Goal: Task Accomplishment & Management: Use online tool/utility

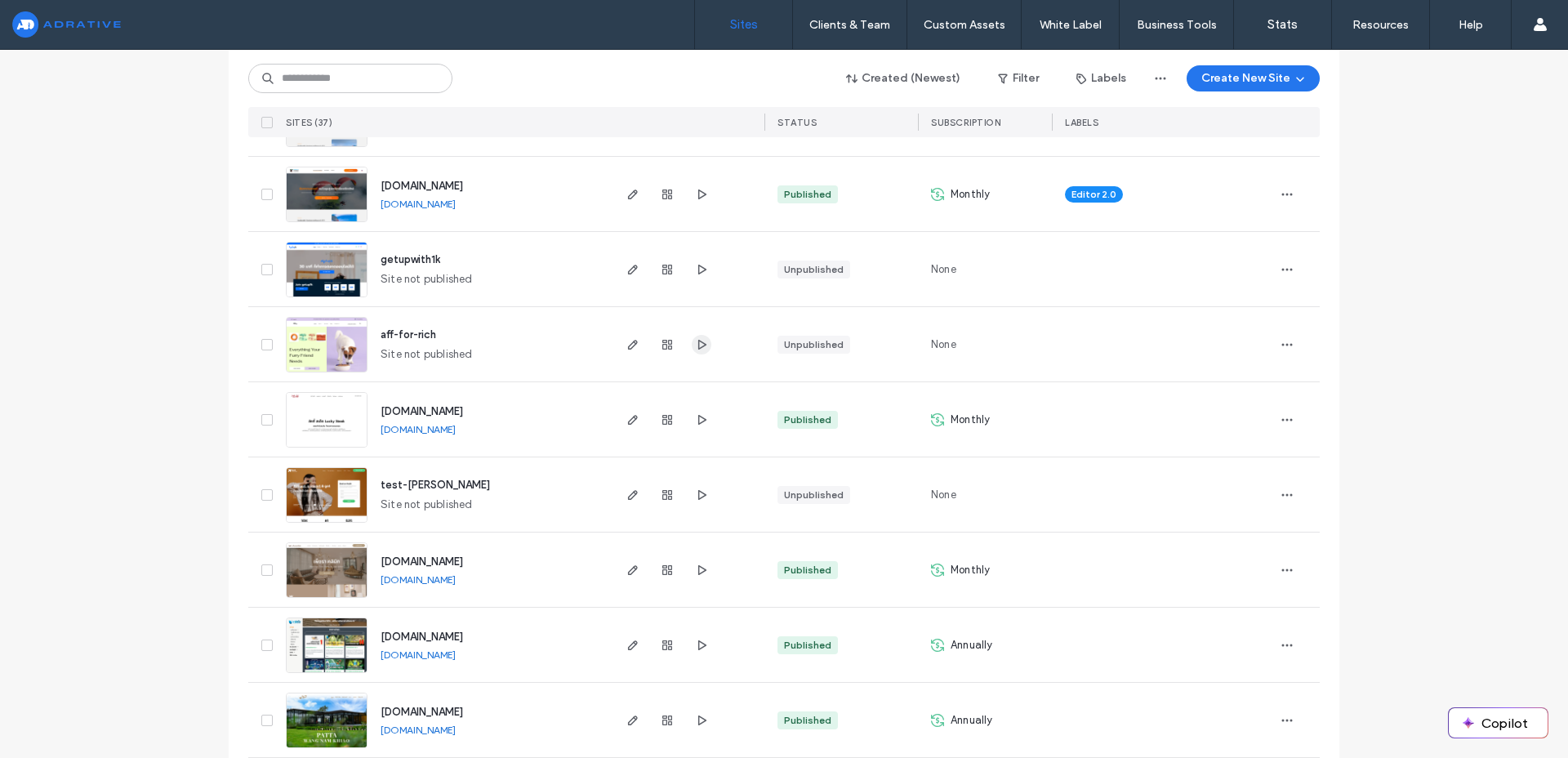
scroll to position [469, 0]
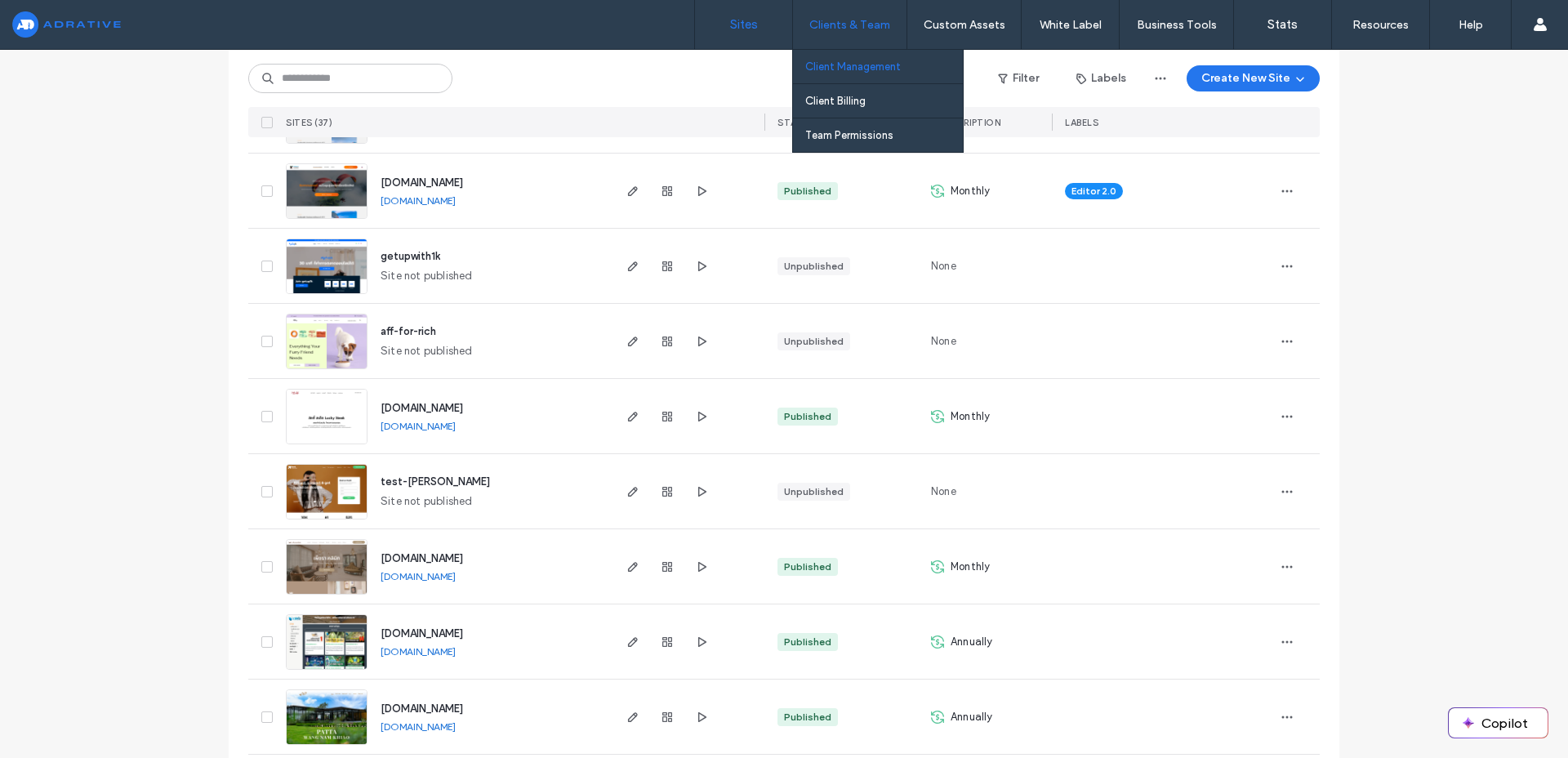
click at [824, 55] on link "Client Management" at bounding box center [884, 66] width 158 height 34
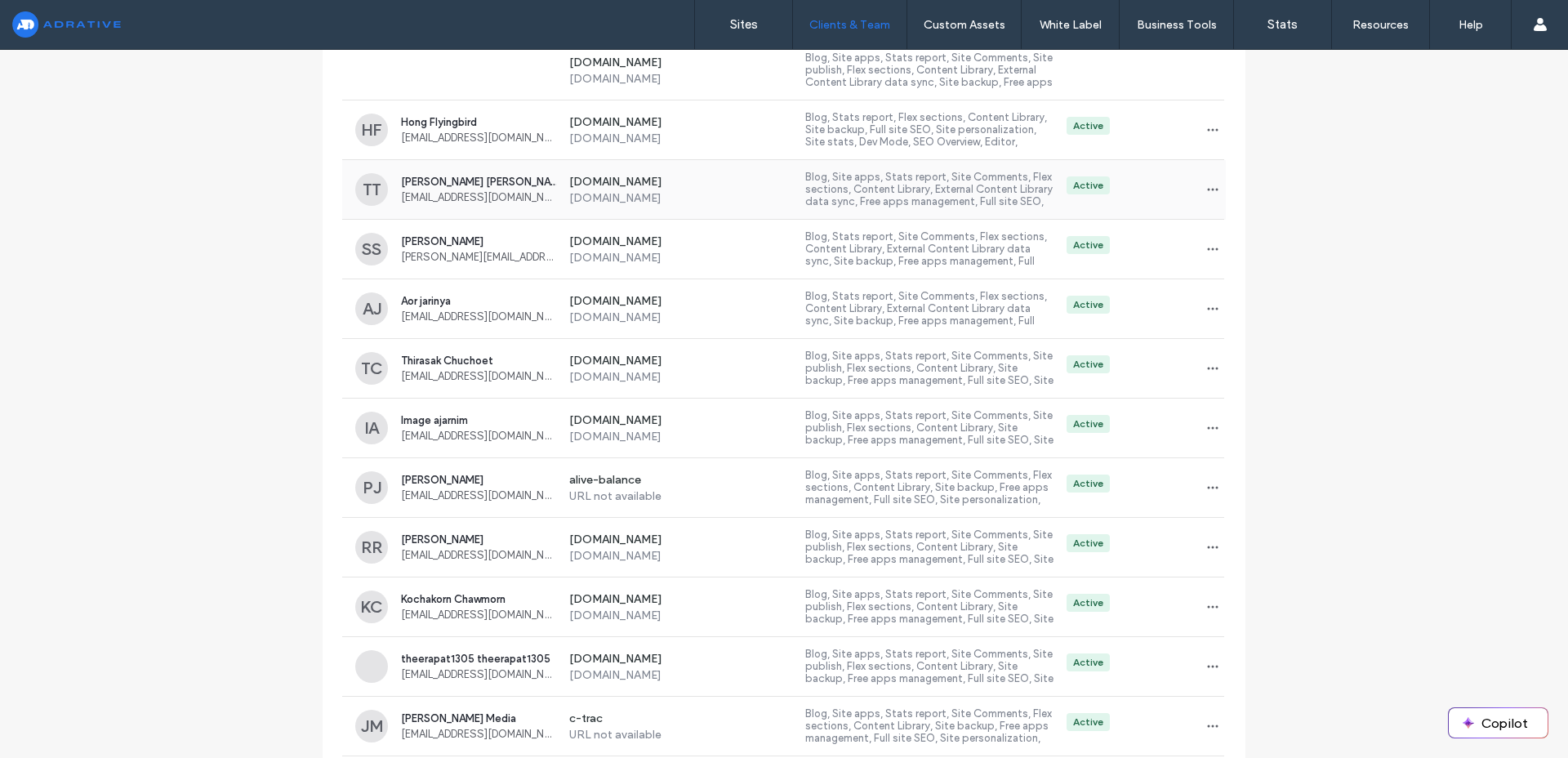
scroll to position [840, 0]
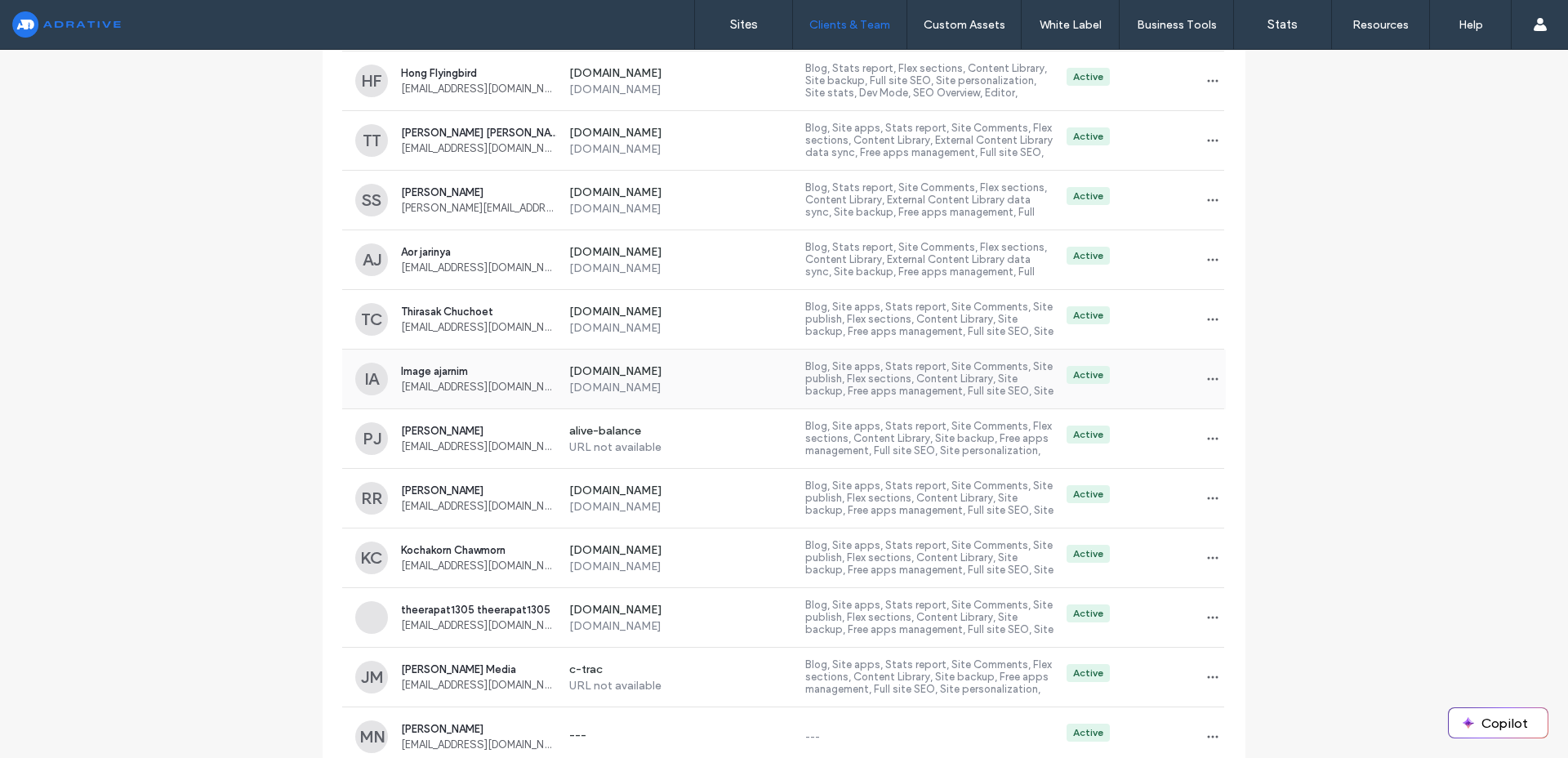
click at [966, 387] on label "Blog, Site apps, Stats report, Site Comments, Site publish, Flex sections, Cont…" at bounding box center [930, 379] width 249 height 37
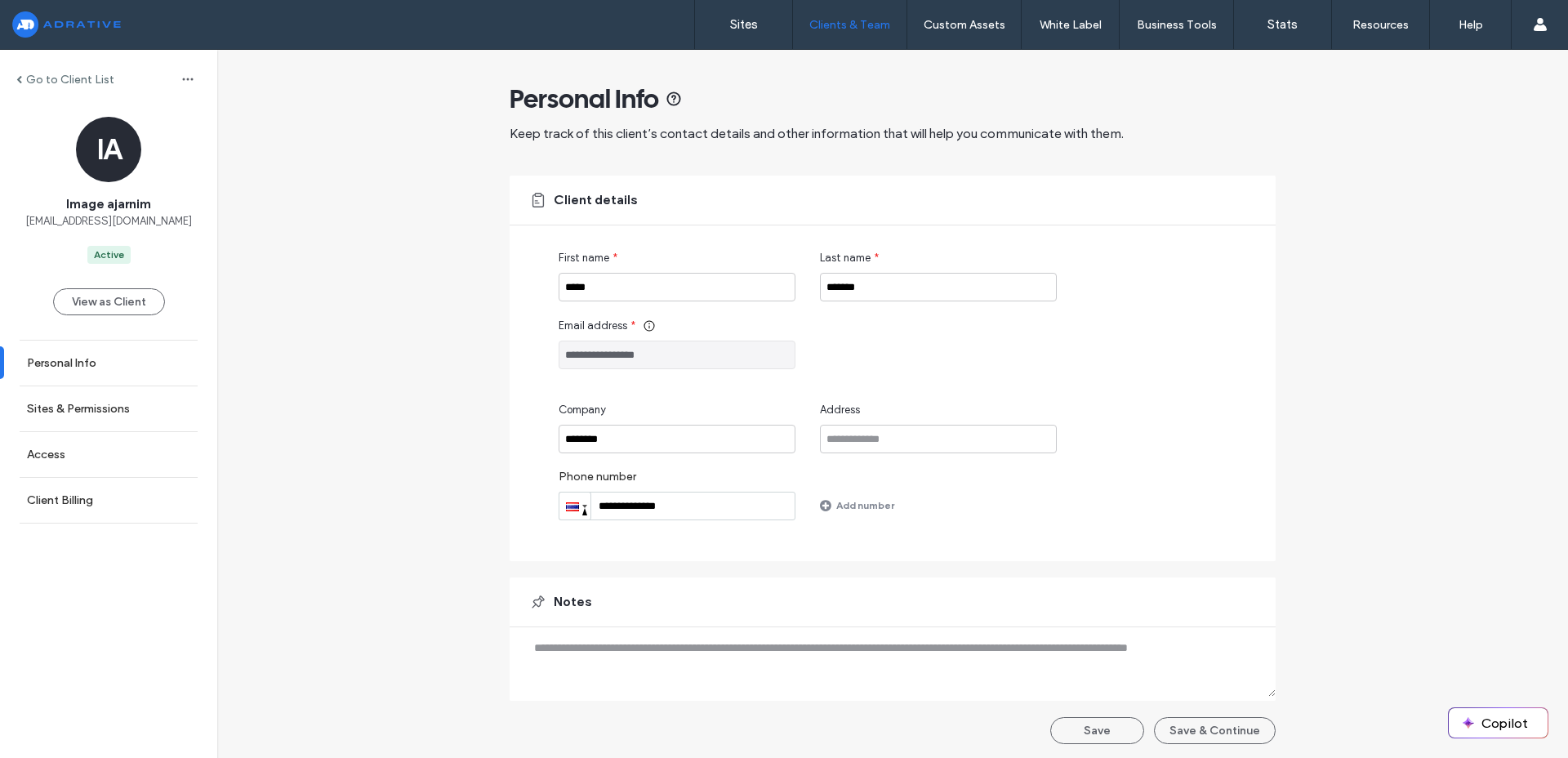
scroll to position [3, 0]
click at [135, 413] on link "Sites & Permissions" at bounding box center [108, 408] width 217 height 45
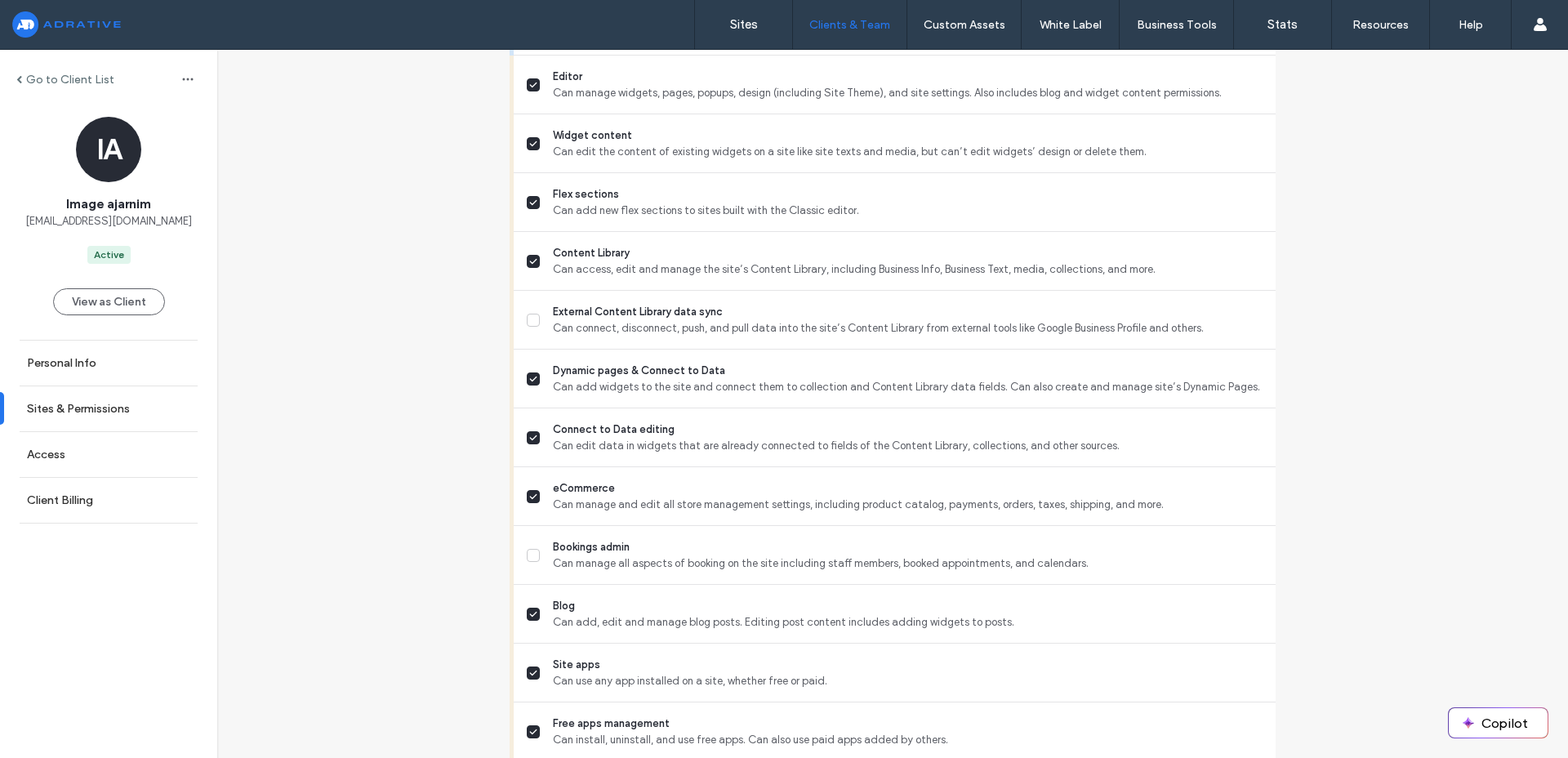
scroll to position [498, 0]
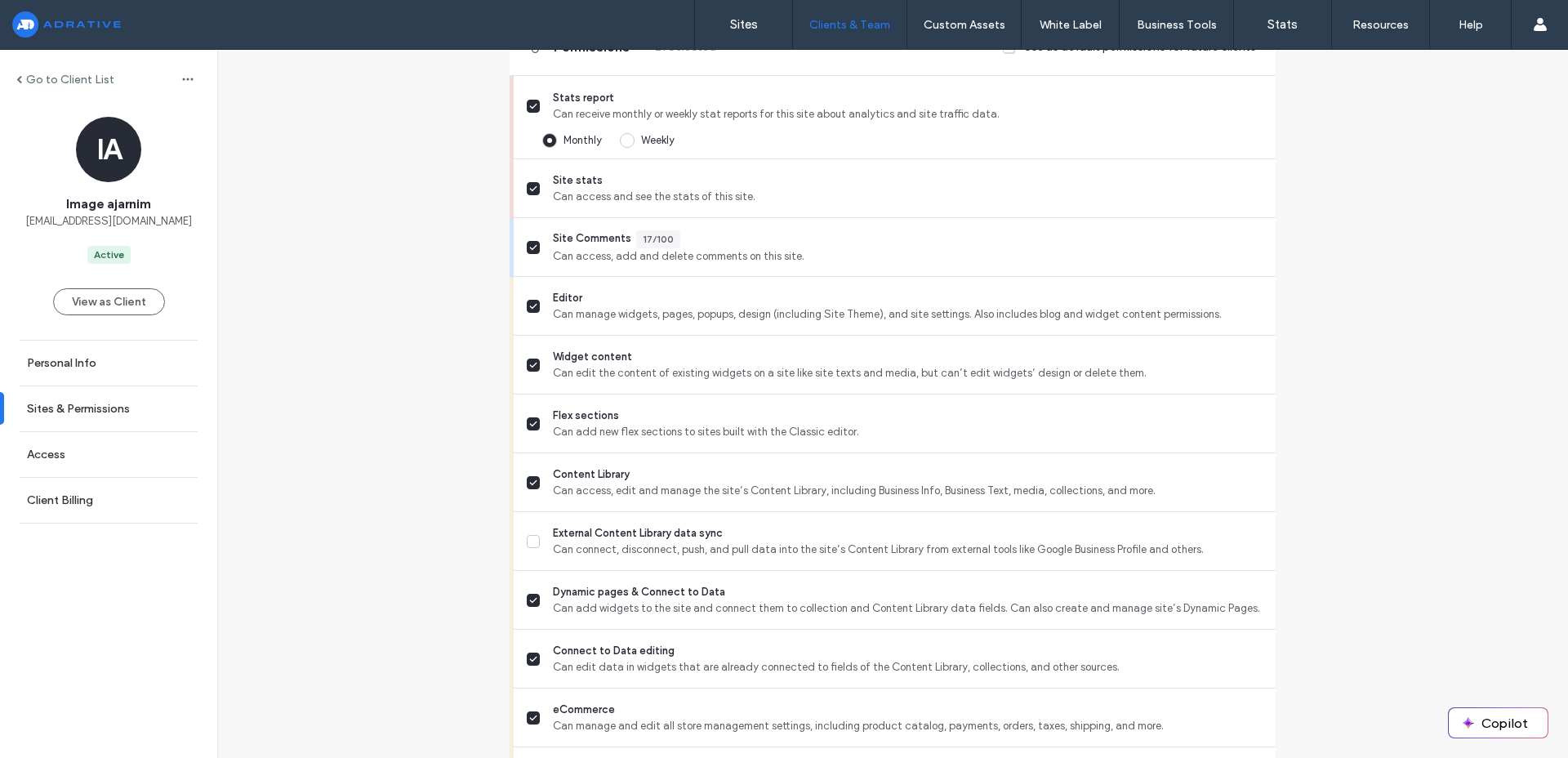
click at [25, 85] on div "Go to Client List" at bounding box center [64, 79] width 98 height 14
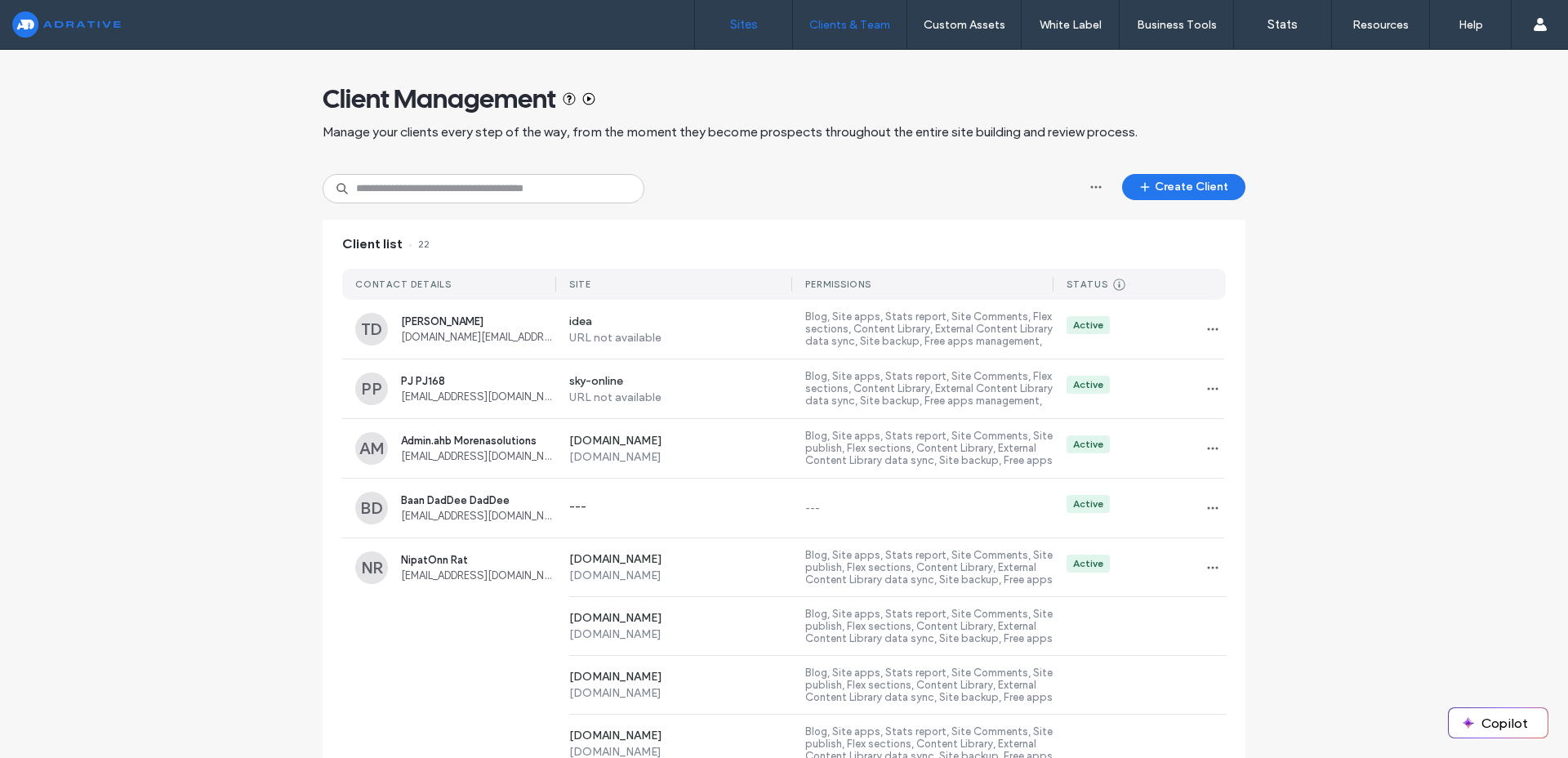
click at [756, 17] on label "Sites" at bounding box center [744, 24] width 28 height 15
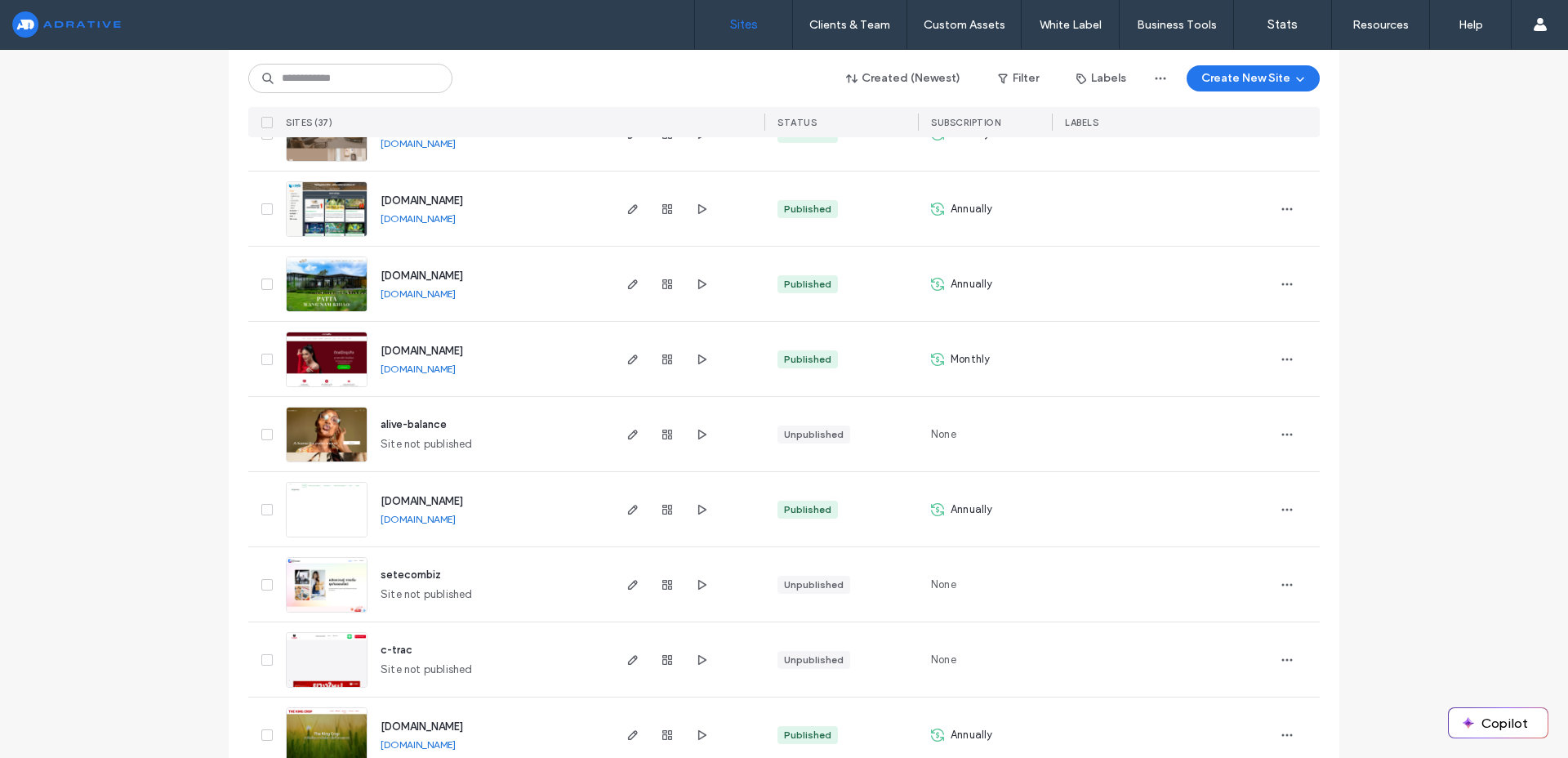
scroll to position [855, 0]
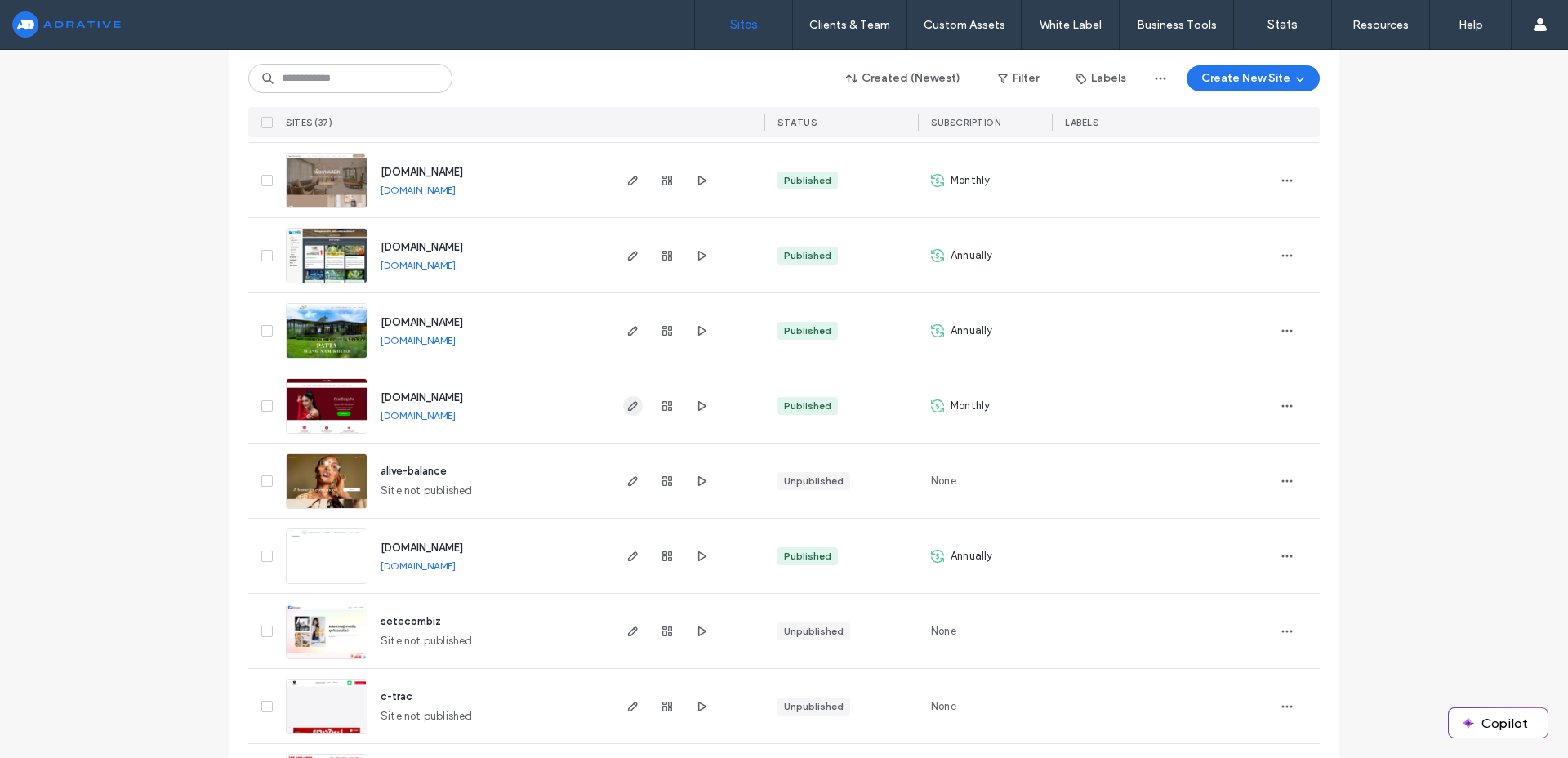
click at [629, 405] on icon "button" at bounding box center [633, 406] width 13 height 13
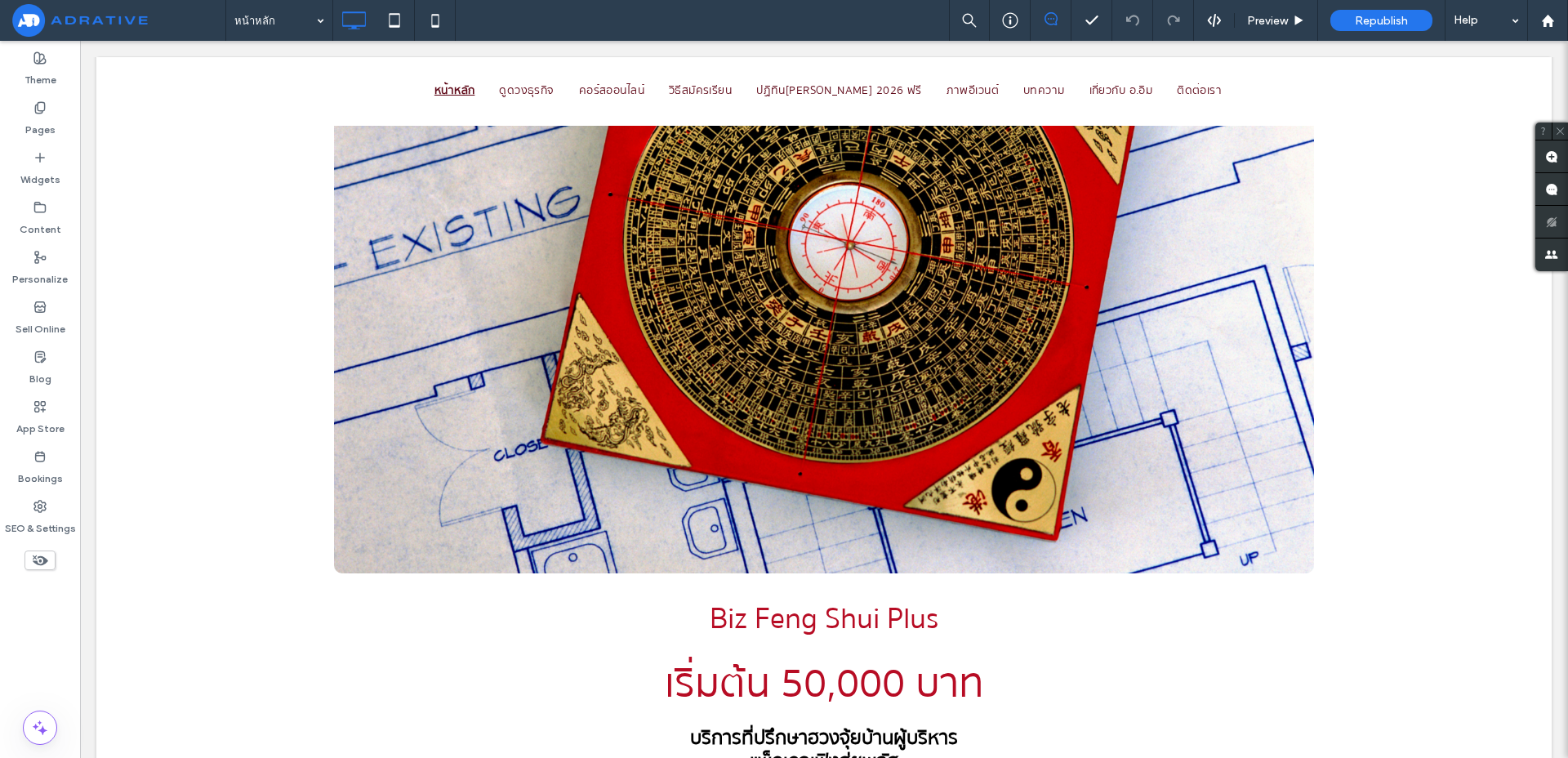
scroll to position [5182, 0]
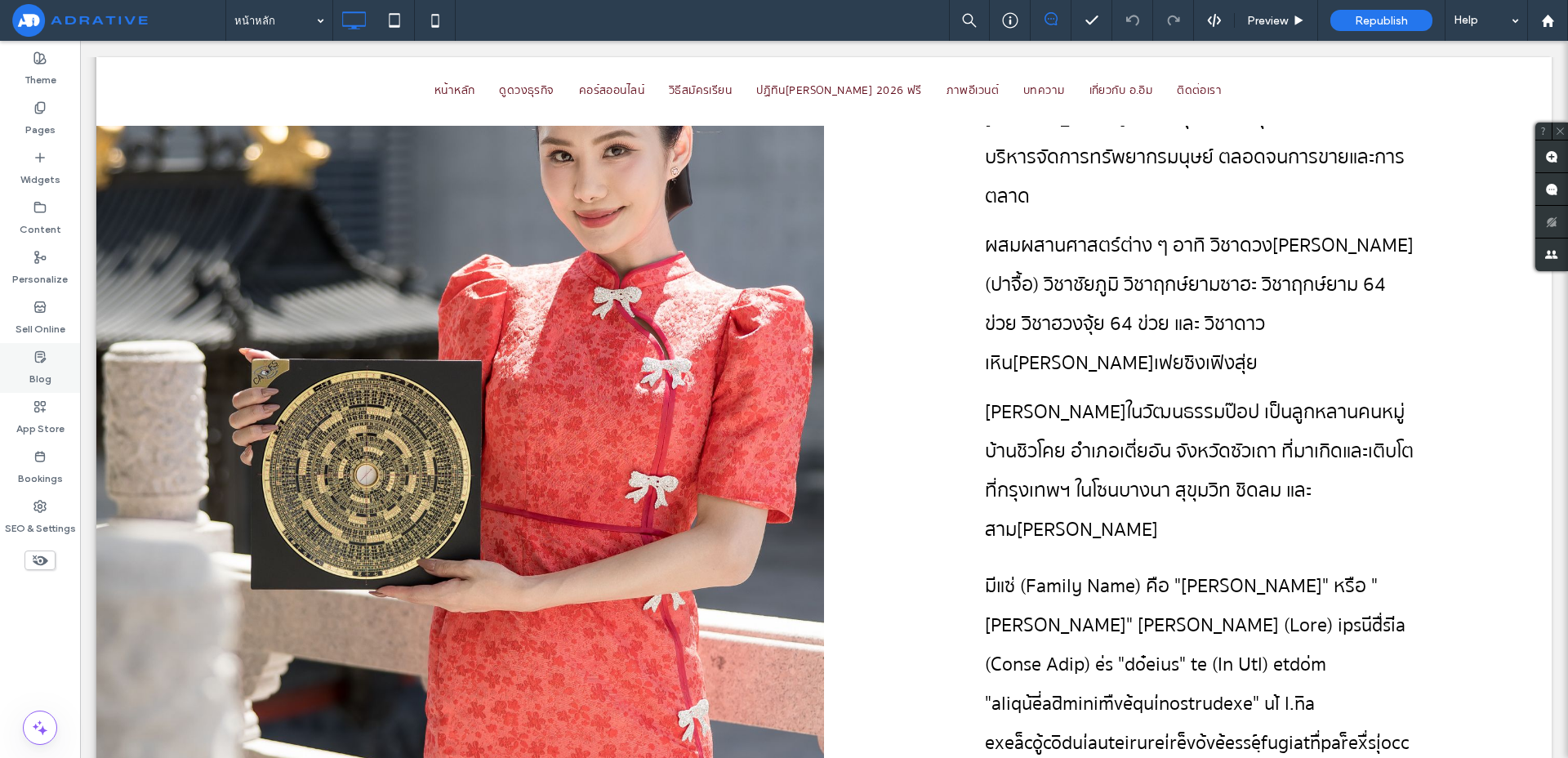
click at [53, 374] on div "Blog" at bounding box center [40, 367] width 80 height 50
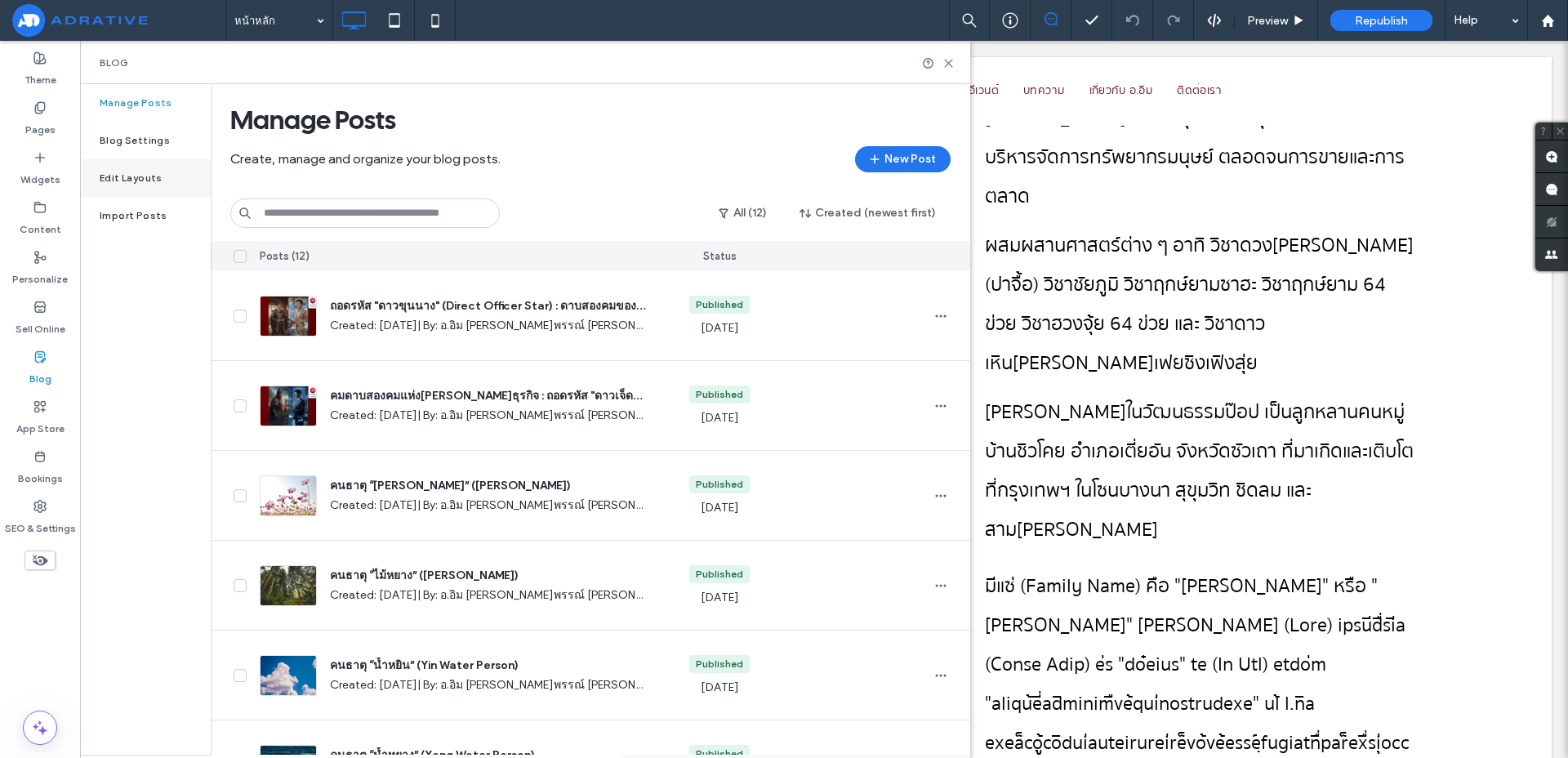
click at [124, 173] on label "Edit Layouts" at bounding box center [131, 178] width 63 height 11
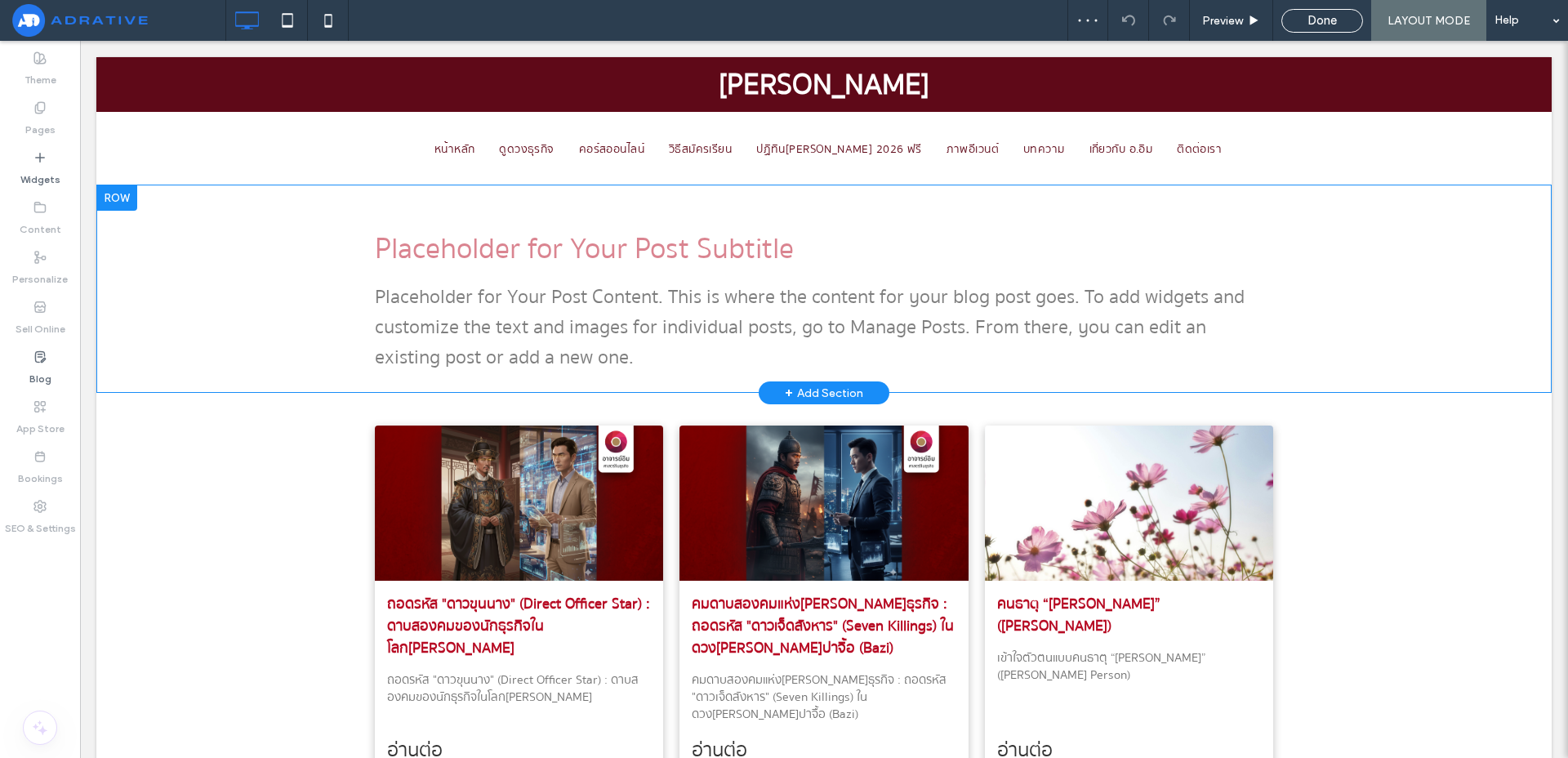
click at [1074, 336] on p "Placeholder for Your Post Content. This is where the content for your blog post…" at bounding box center [823, 326] width 898 height 91
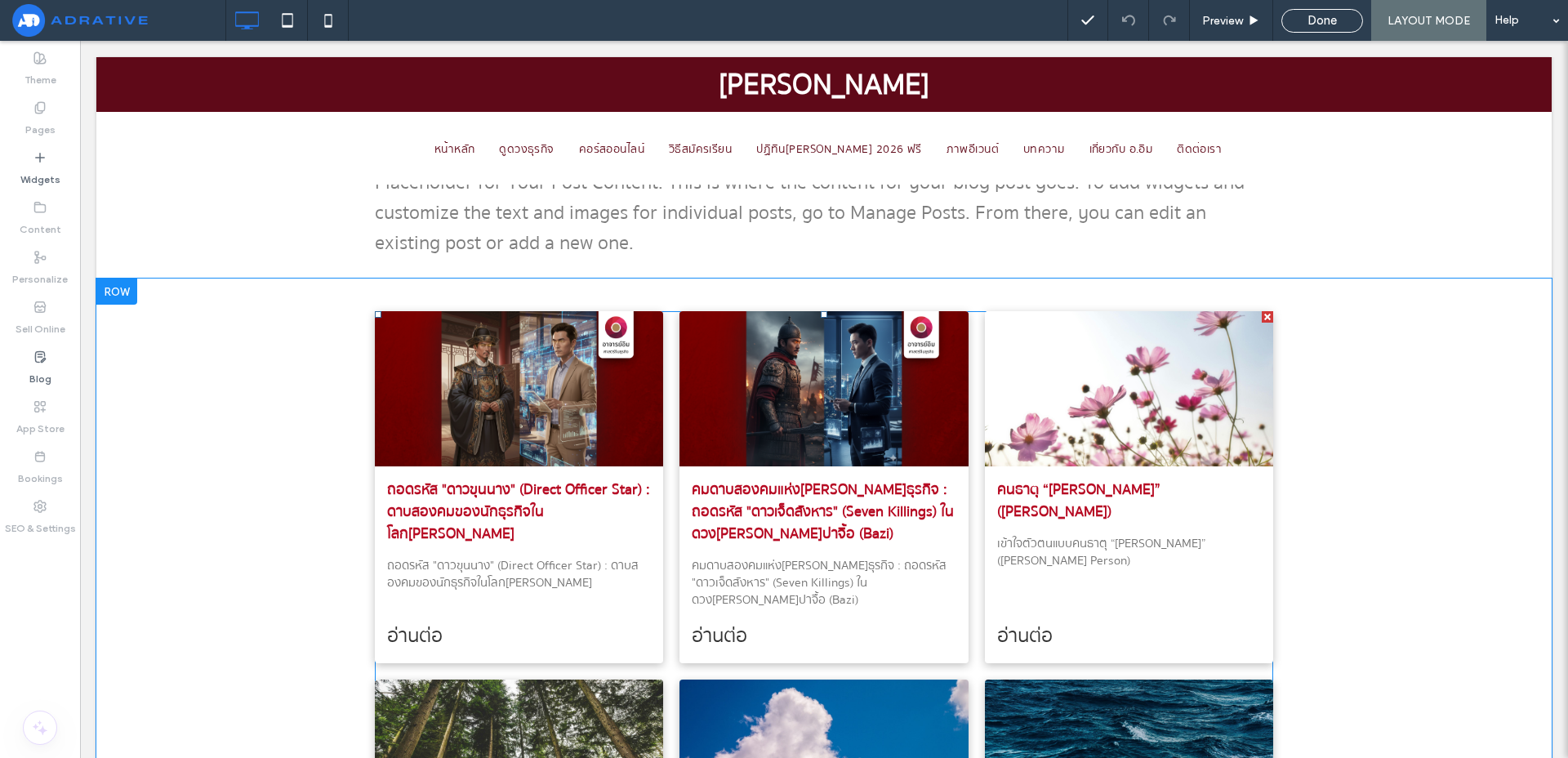
scroll to position [293, 0]
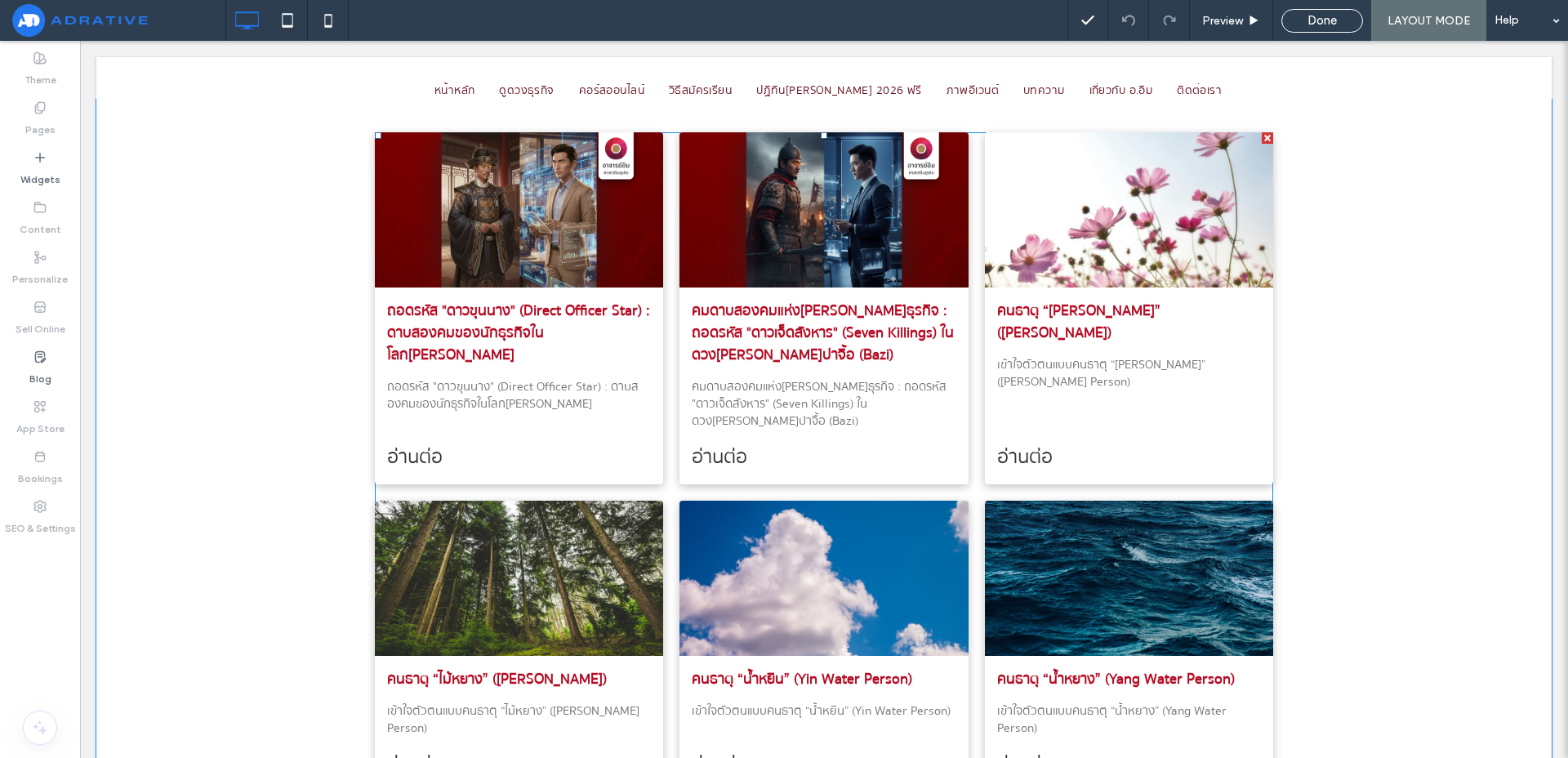
click at [1027, 449] on link "อ่านต่อ" at bounding box center [1129, 457] width 264 height 30
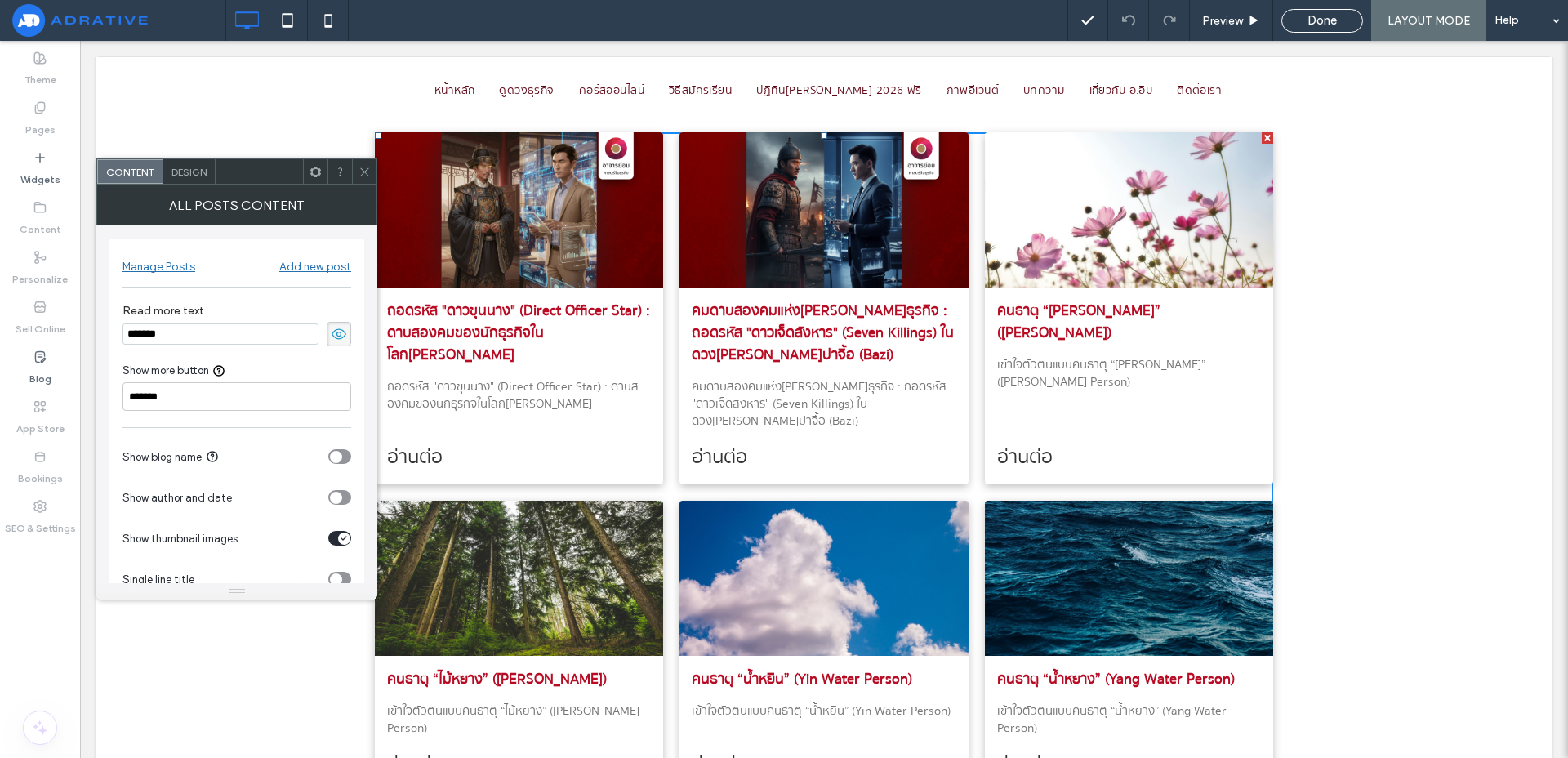
click at [363, 165] on icon at bounding box center [364, 171] width 12 height 12
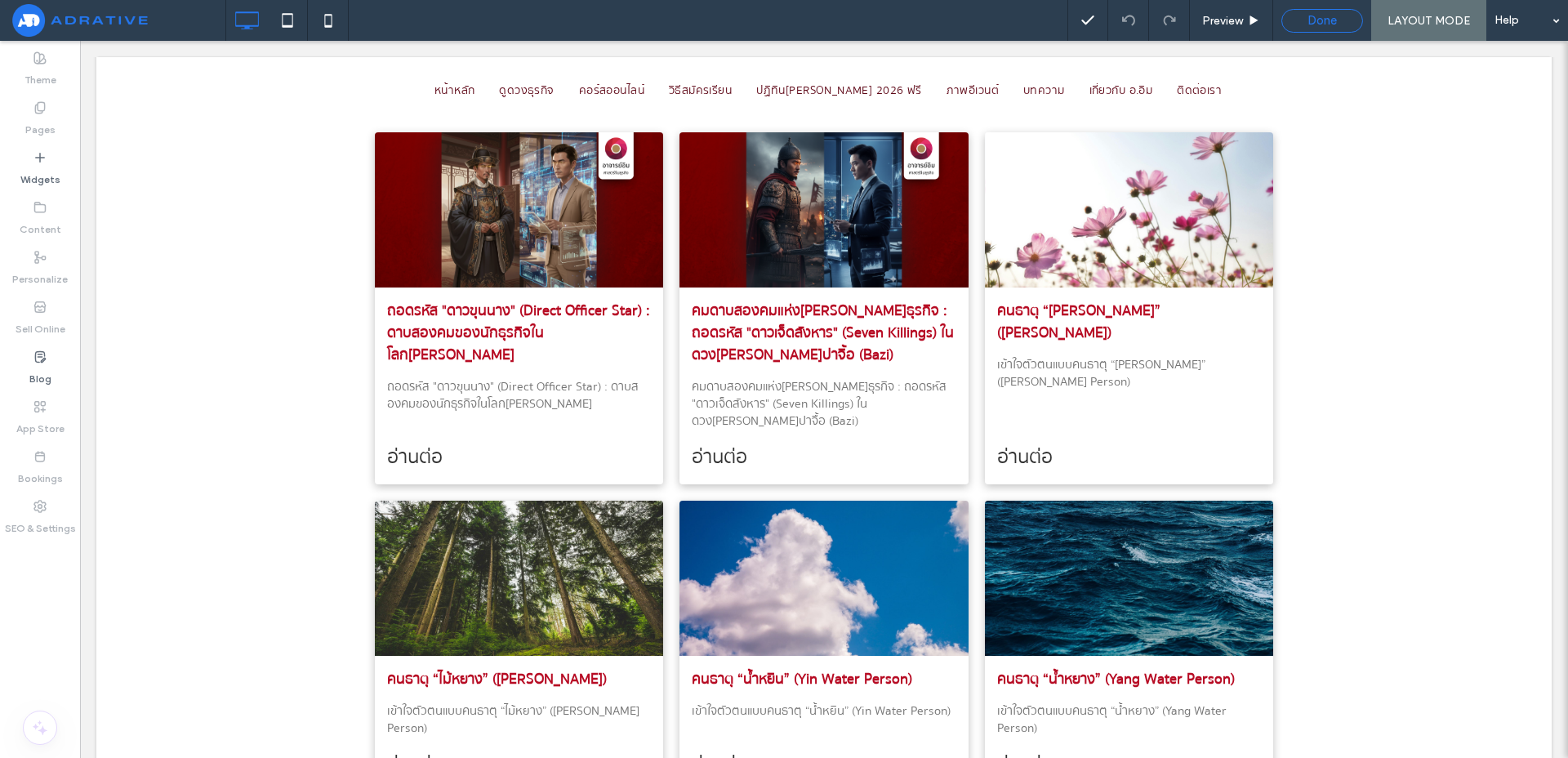
click at [1319, 14] on span "Done" at bounding box center [1321, 21] width 29 height 15
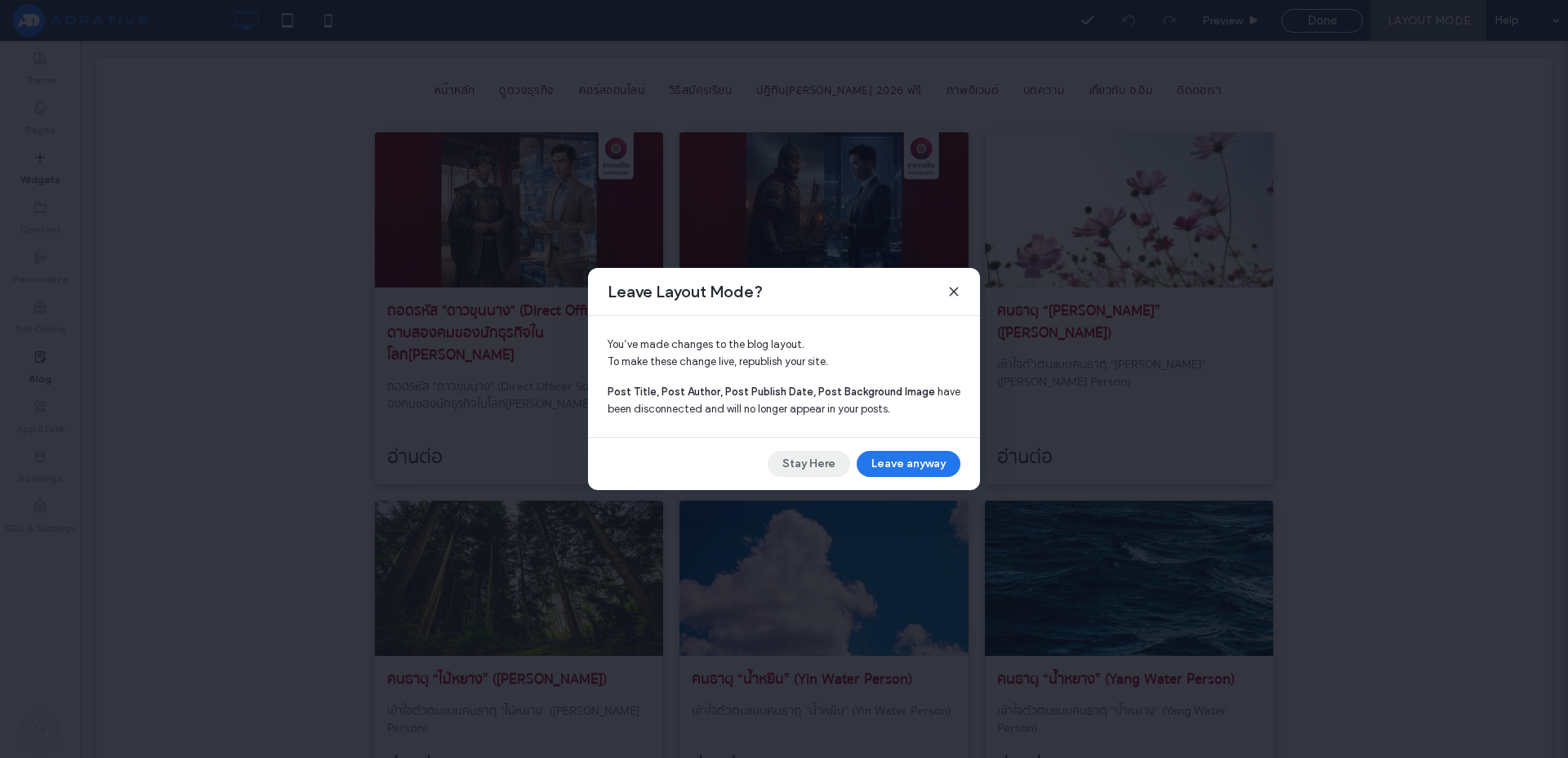
click at [816, 463] on button "Stay Here" at bounding box center [808, 464] width 82 height 26
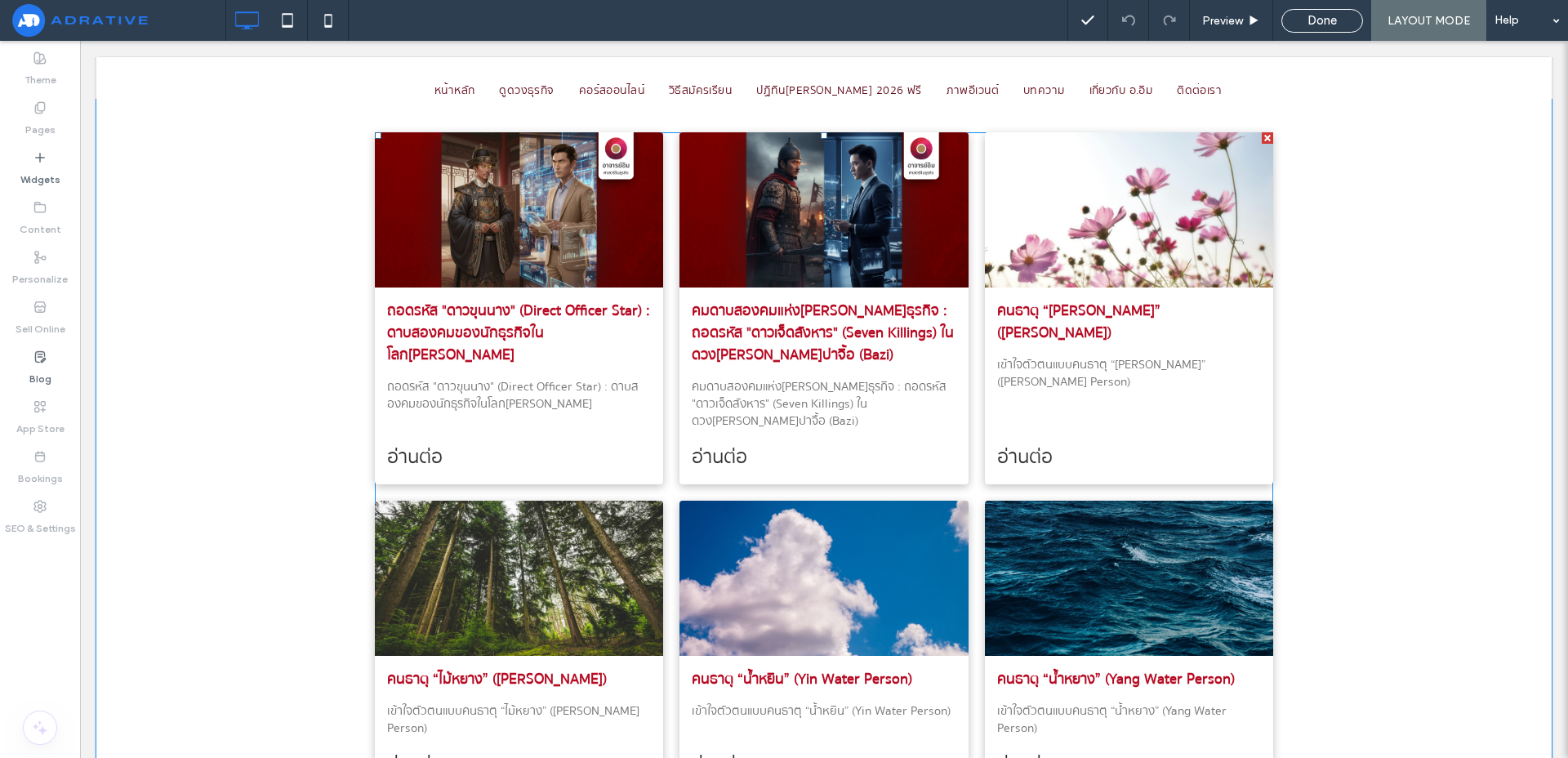
scroll to position [0, 0]
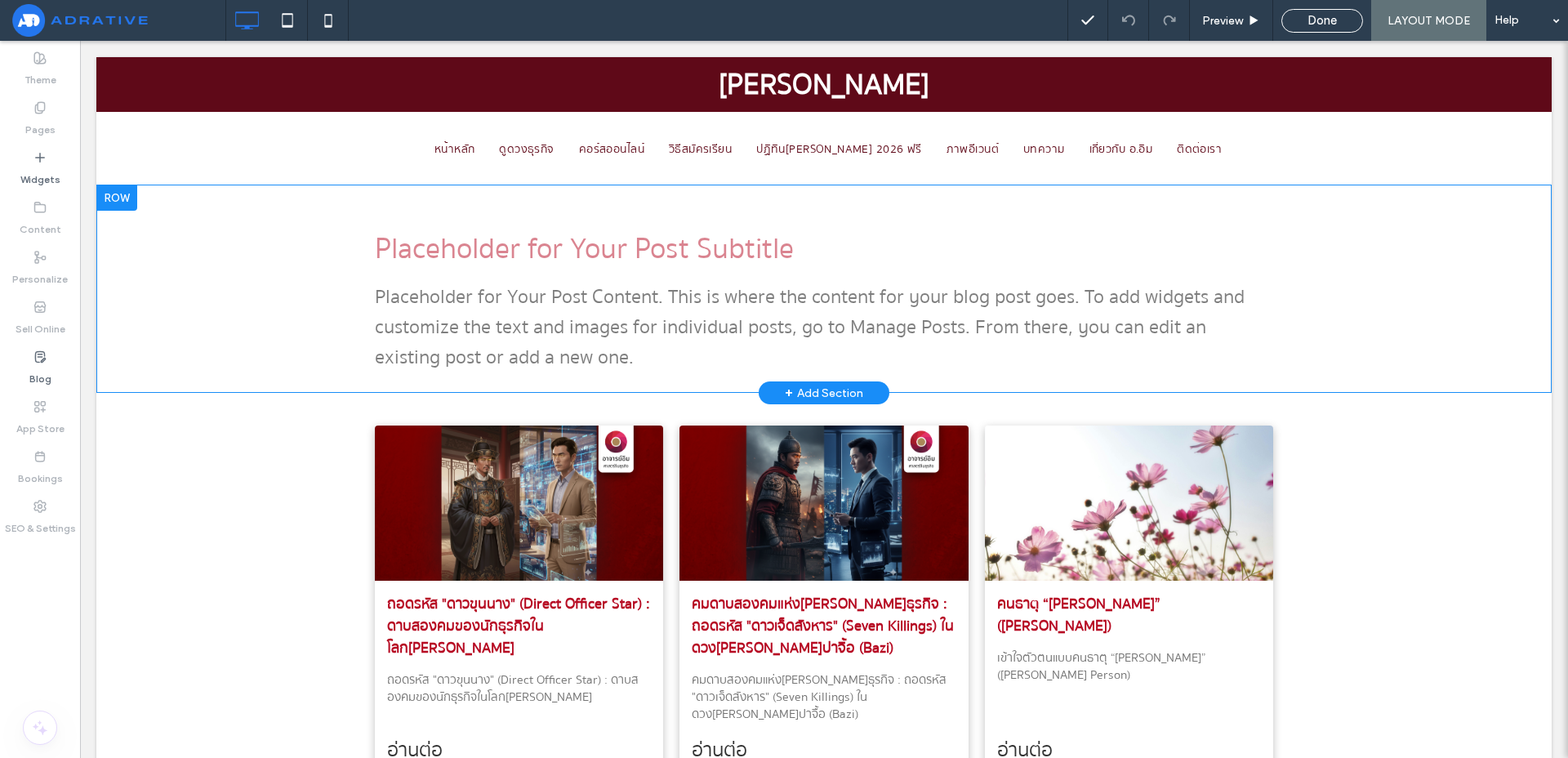
click at [515, 248] on h3 "Placeholder for Your Post Subtitle" at bounding box center [823, 249] width 898 height 47
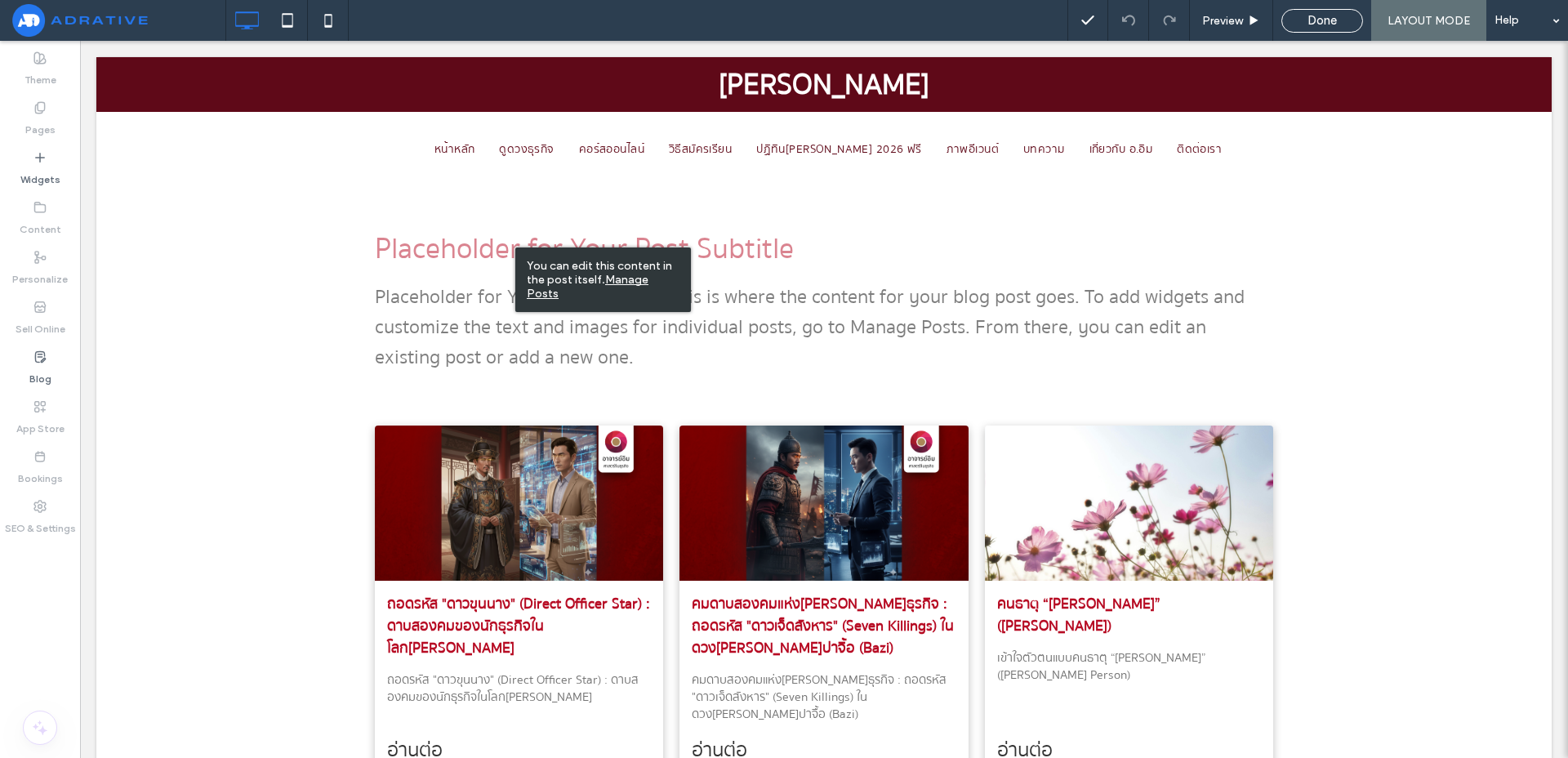
click at [517, 248] on div "You can edit this content in the post itself. Manage Posts" at bounding box center [603, 279] width 176 height 64
click at [644, 280] on u "Manage Posts" at bounding box center [588, 287] width 121 height 28
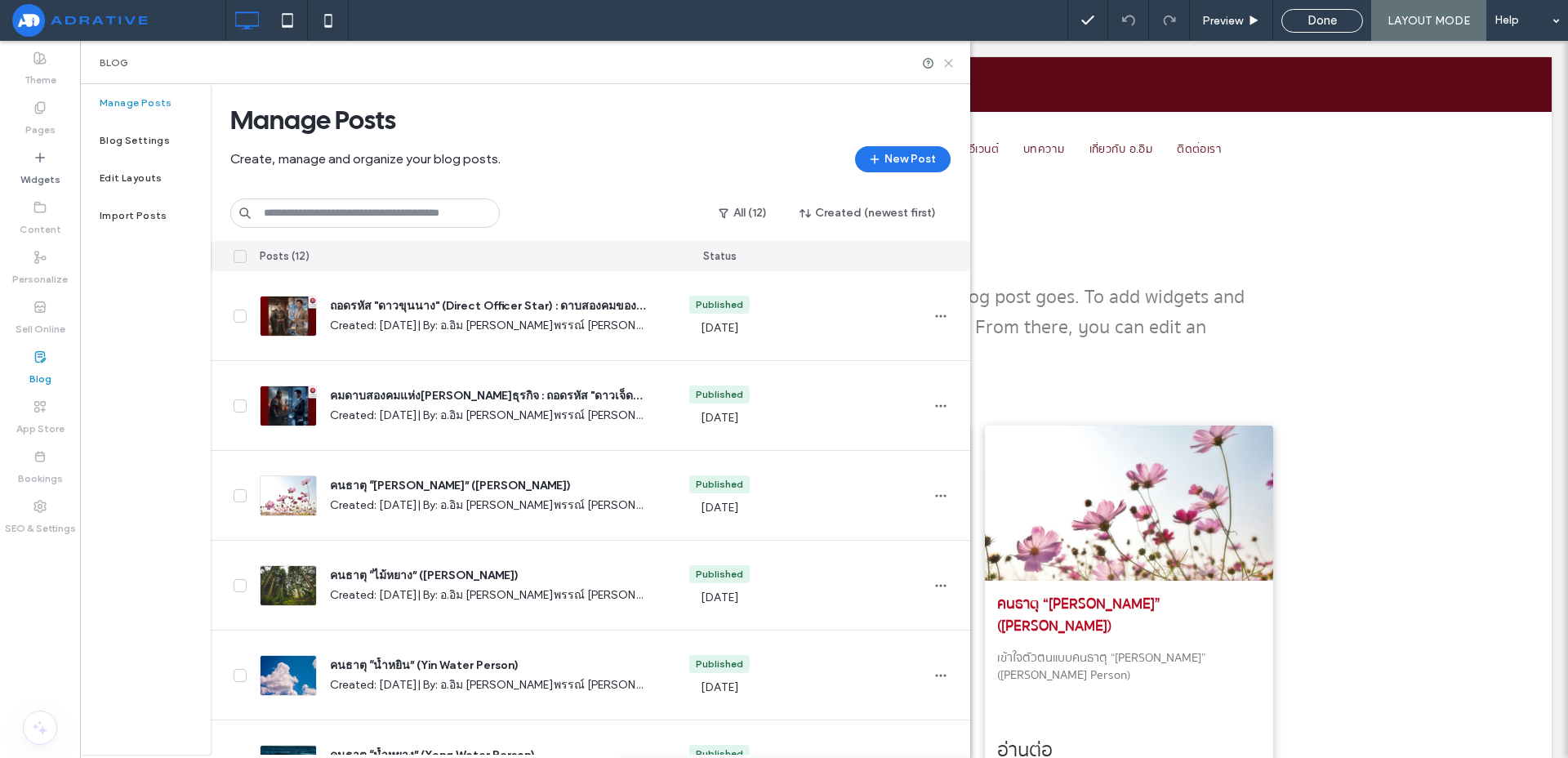
click at [946, 60] on use at bounding box center [948, 64] width 7 height 7
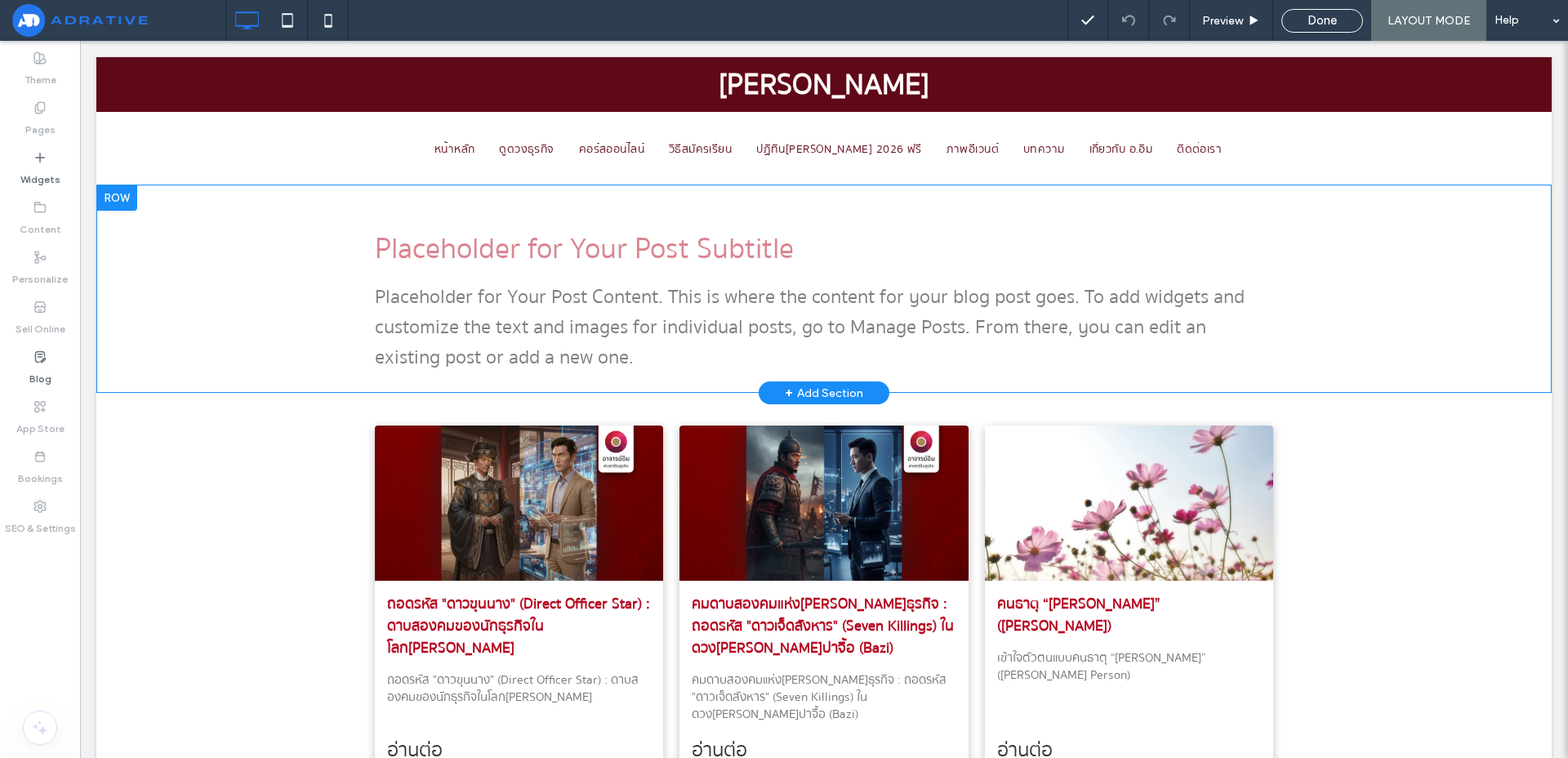
click at [988, 295] on p "Placeholder for Your Post Content. This is where the content for your blog post…" at bounding box center [823, 326] width 898 height 91
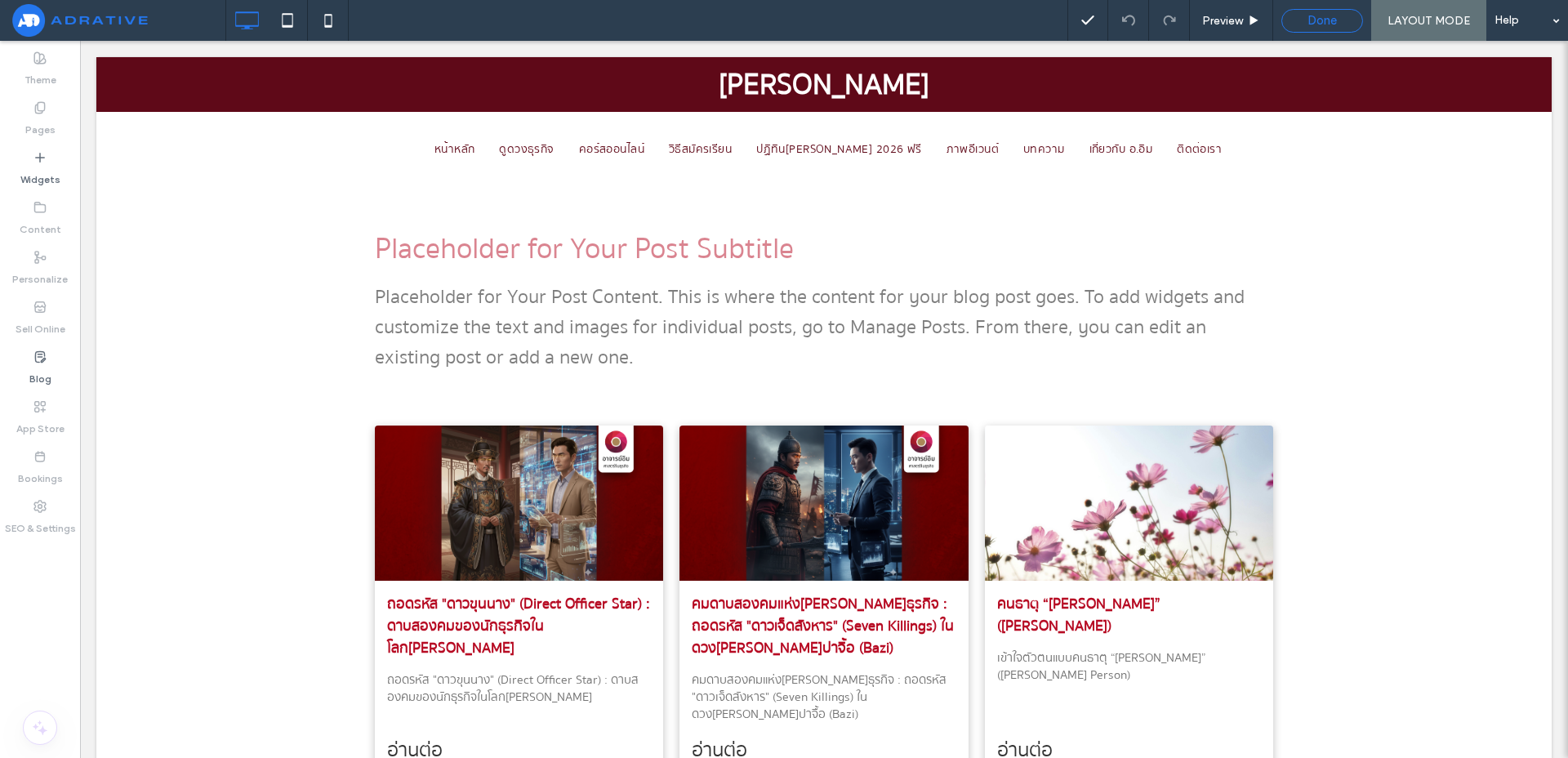
click at [1321, 27] on span "Done" at bounding box center [1321, 21] width 29 height 15
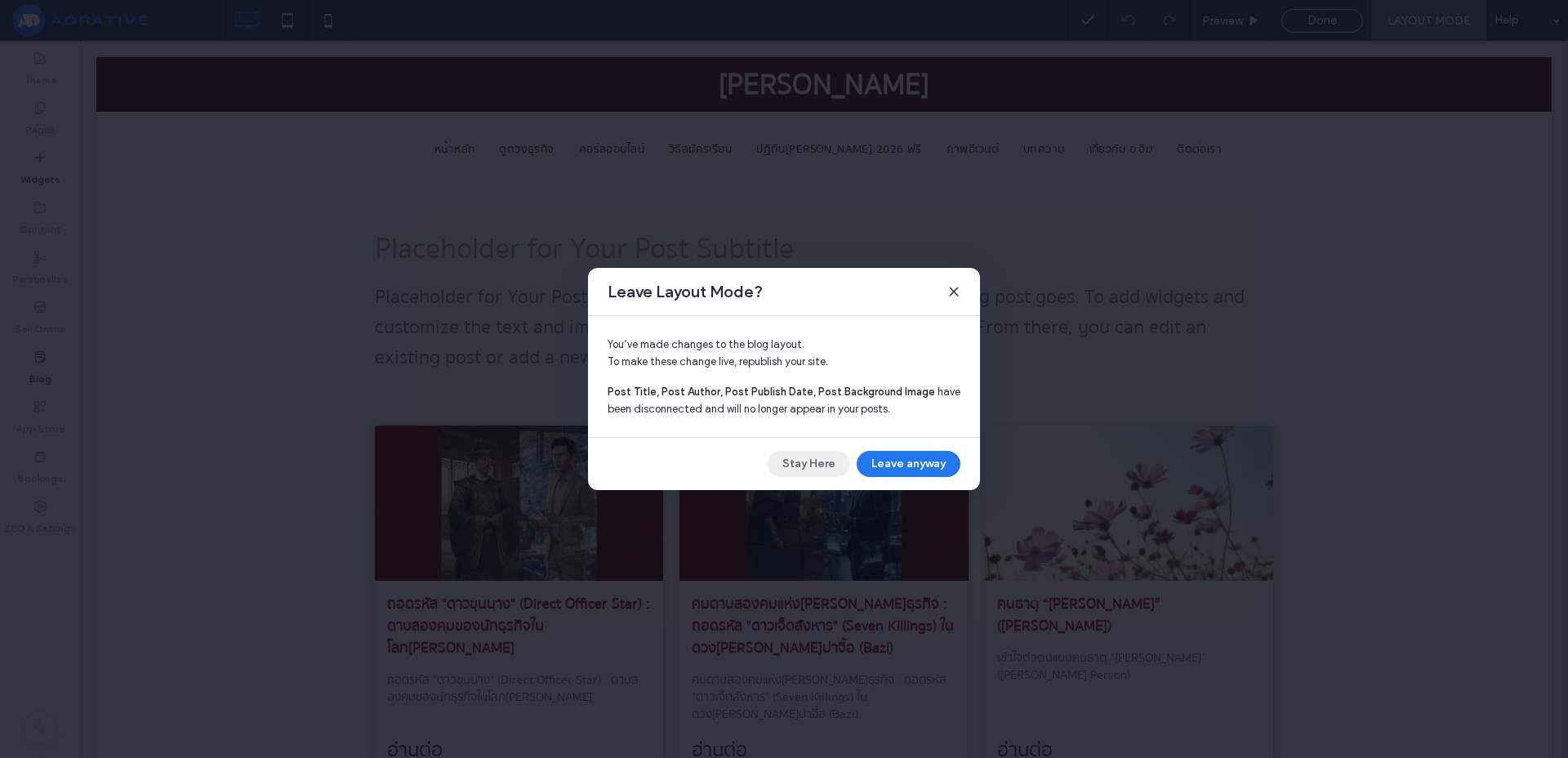
drag, startPoint x: 805, startPoint y: 471, endPoint x: 725, endPoint y: 430, distance: 89.9
click at [805, 471] on button "Stay Here" at bounding box center [808, 464] width 82 height 26
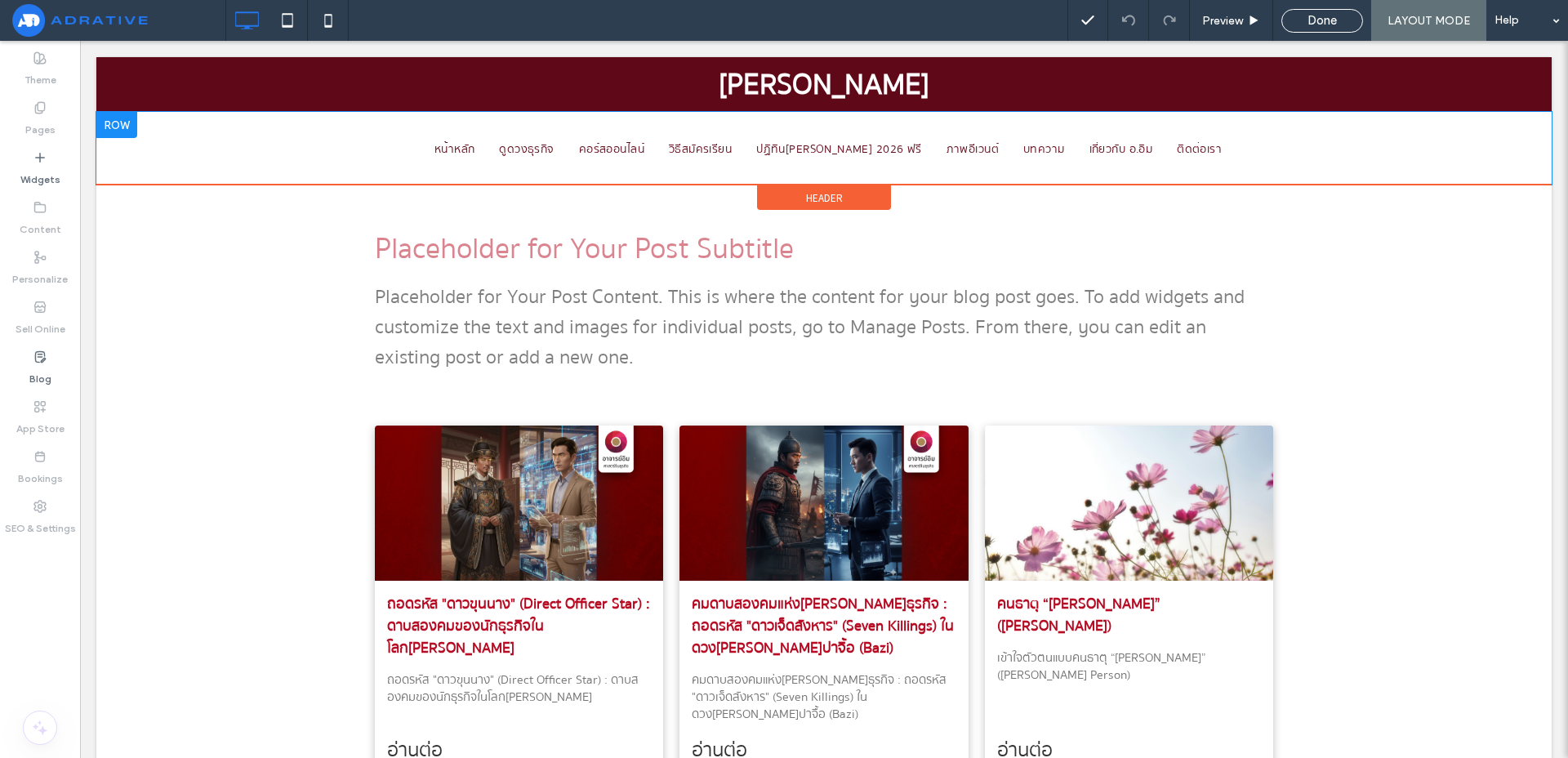
click at [682, 175] on div "หน้าหลัก [PERSON_NAME] คอร์สออนไลน์ วิธีสมัครเรียน ปฏิทิน[PERSON_NAME] 2026 ฟรี…" at bounding box center [823, 149] width 1455 height 73
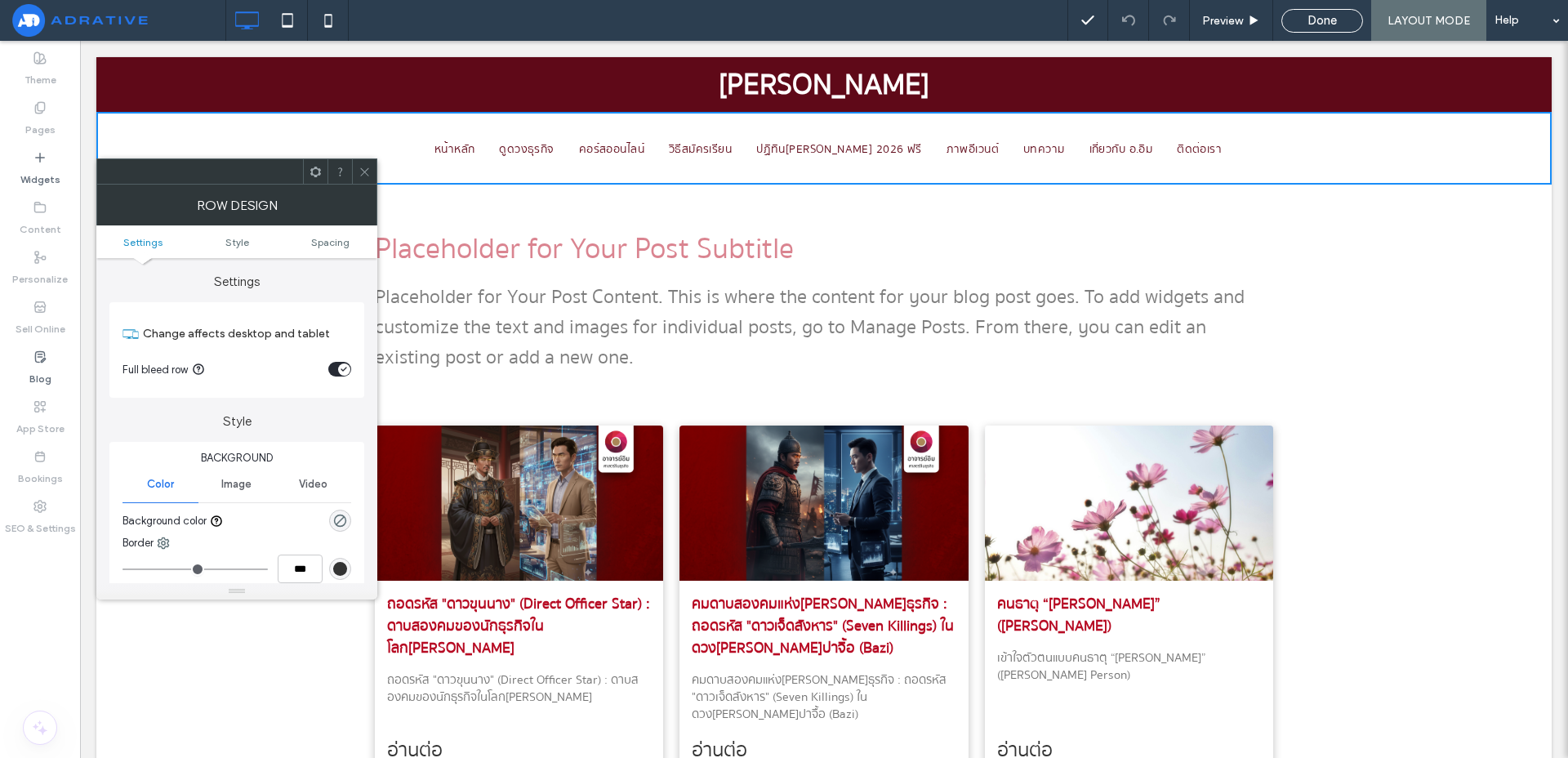
click at [356, 175] on div at bounding box center [364, 171] width 24 height 24
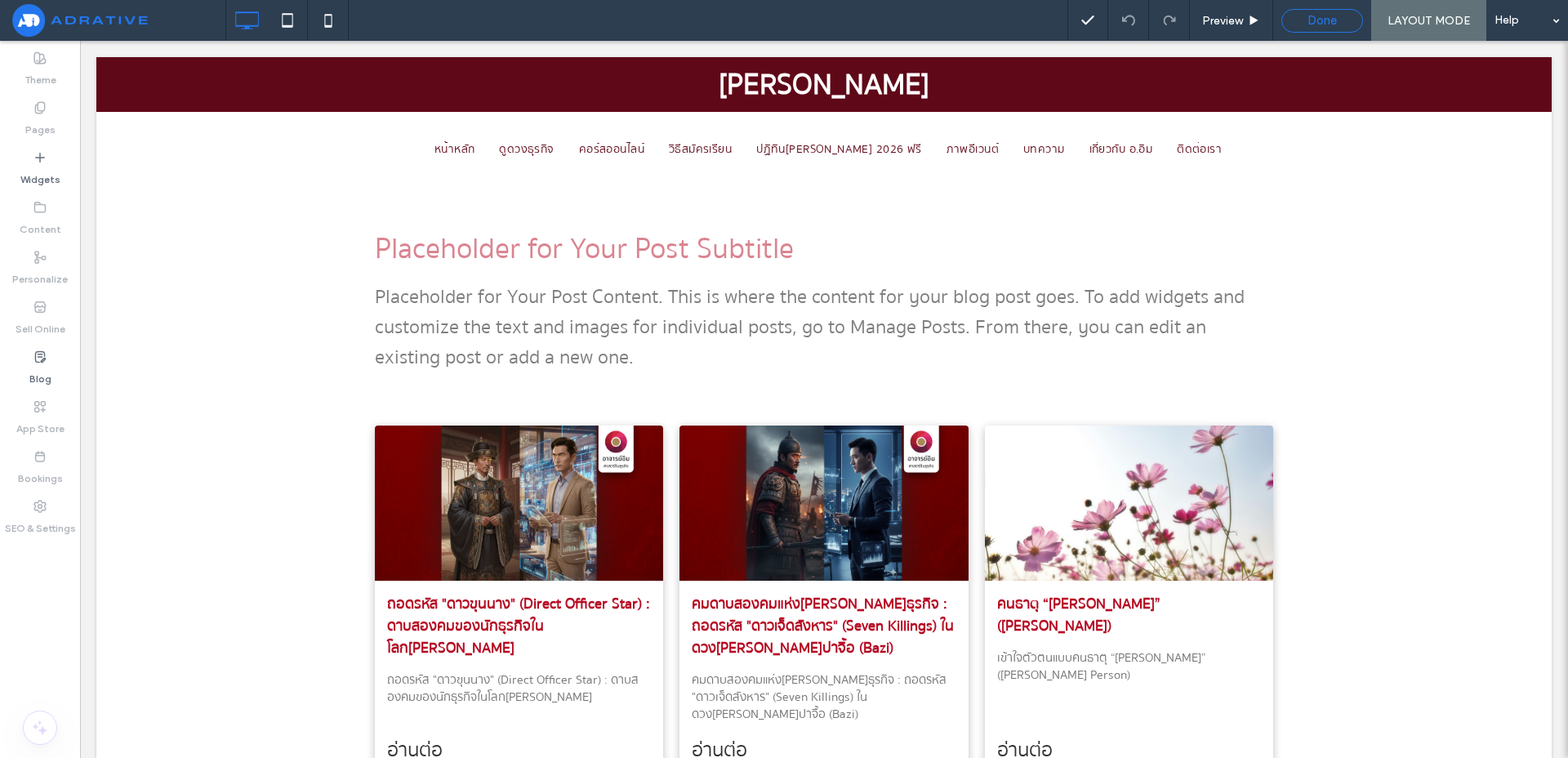
click at [1303, 13] on div "Done" at bounding box center [1322, 21] width 80 height 15
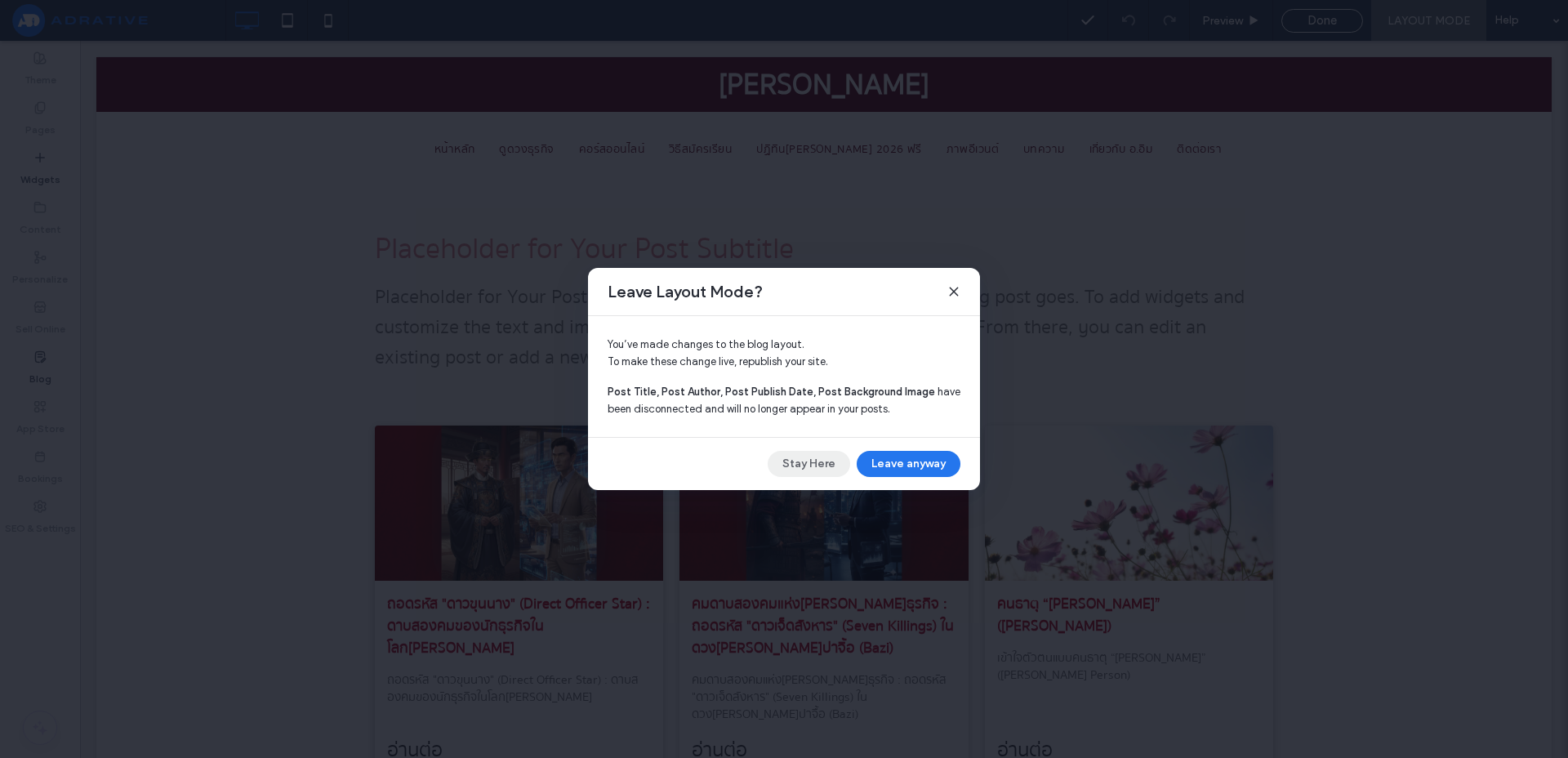
click at [812, 464] on button "Stay Here" at bounding box center [808, 464] width 82 height 26
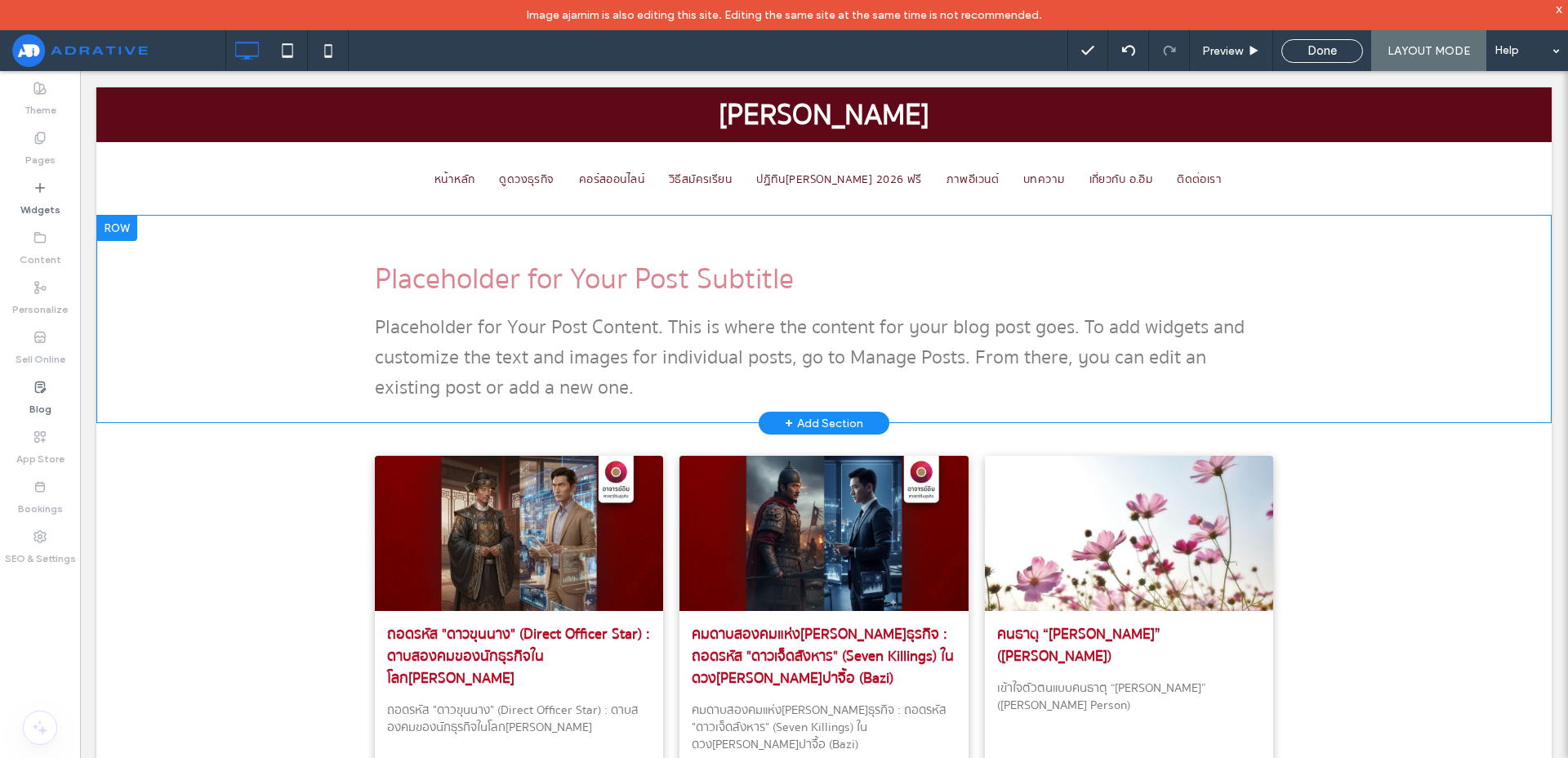
click at [858, 339] on p "Placeholder for Your Post Content. This is where the content for your blog post…" at bounding box center [823, 357] width 898 height 91
click at [858, 339] on div "You can edit this content in the post itself. Manage Posts" at bounding box center [946, 371] width 176 height 64
click at [766, 262] on h3 "Placeholder for Your Post Subtitle" at bounding box center [823, 279] width 898 height 47
click at [764, 264] on h3 "Placeholder for Your Post Subtitle" at bounding box center [823, 279] width 898 height 47
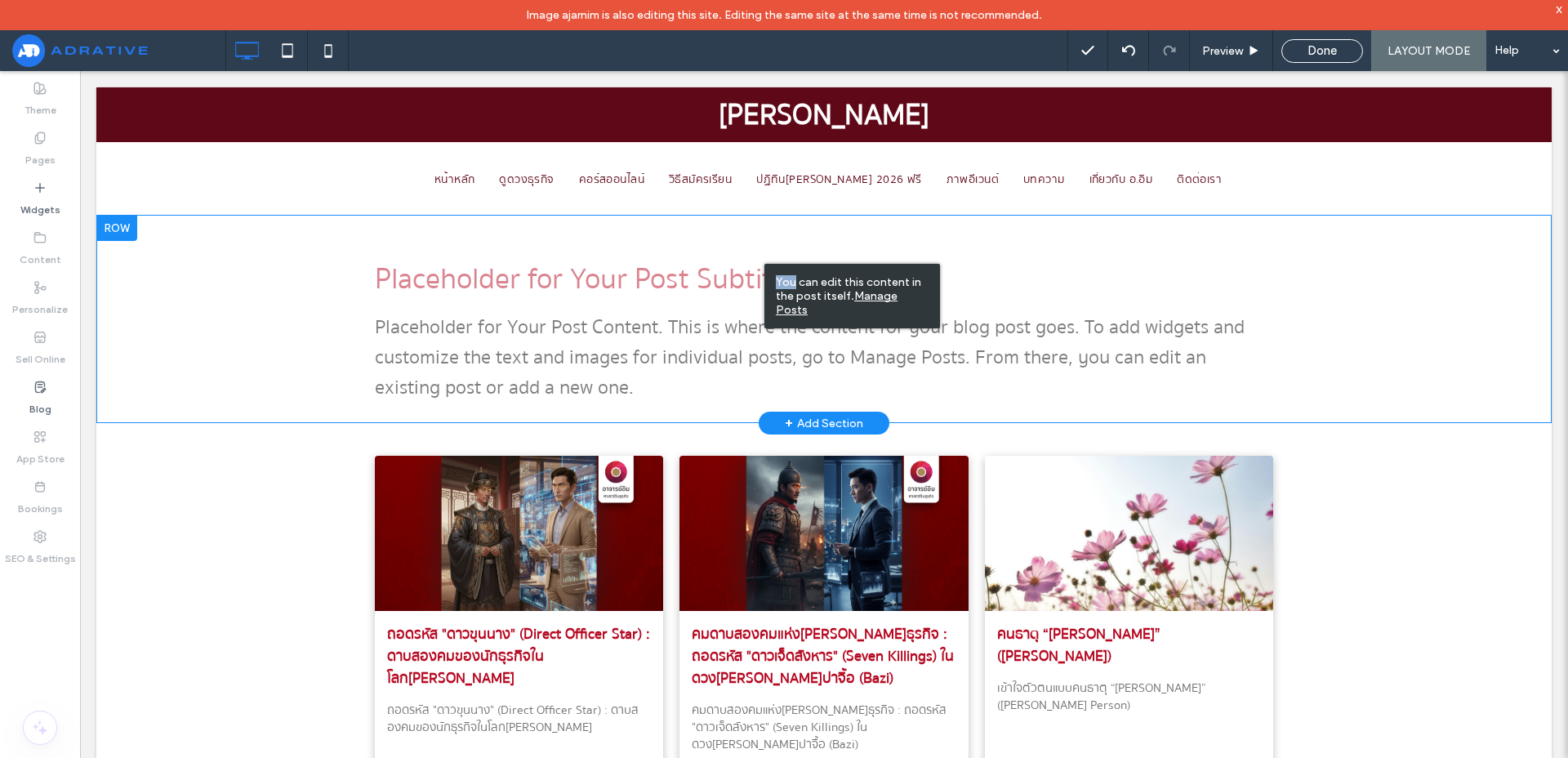
click at [764, 264] on div "You can edit this content in the post itself. Manage Posts" at bounding box center [852, 295] width 176 height 64
click at [710, 254] on div "Placeholder for Your Post Subtitle" at bounding box center [823, 279] width 898 height 50
